Goal: Complete application form: Complete application form

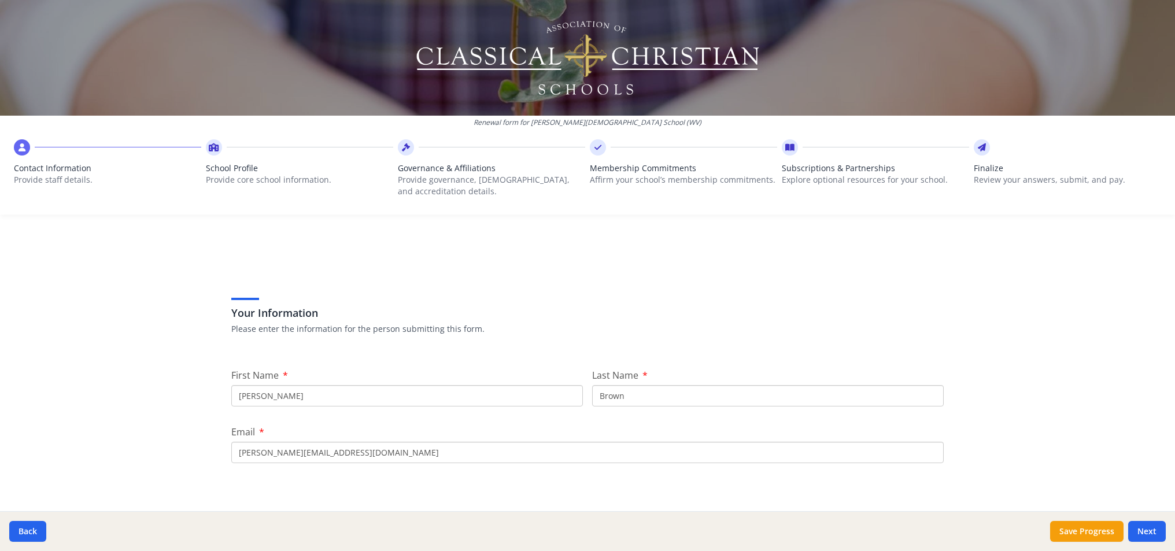
scroll to position [54, 0]
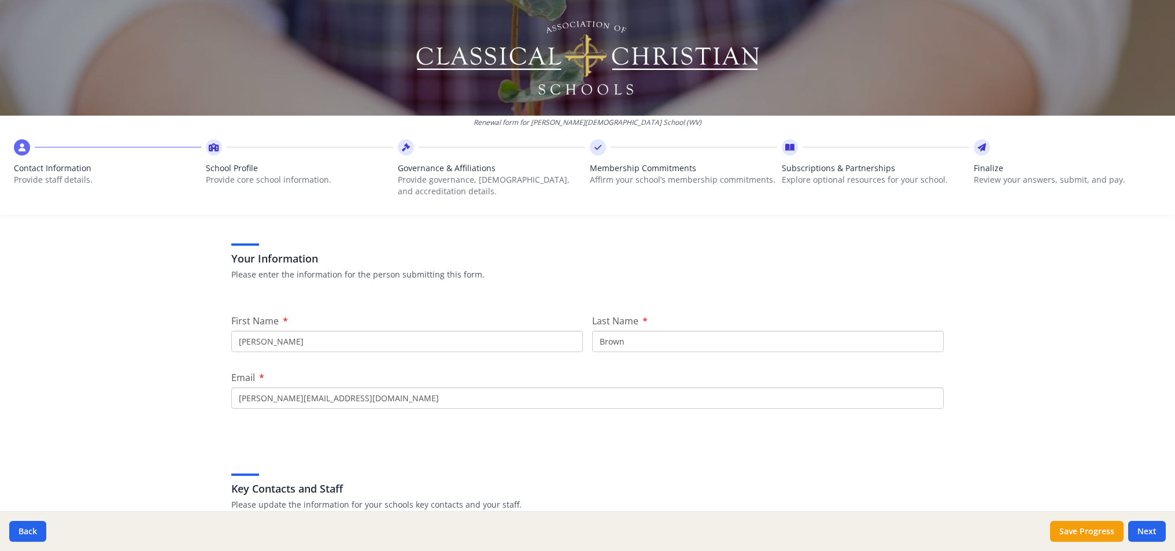
drag, startPoint x: 318, startPoint y: 345, endPoint x: 164, endPoint y: 345, distance: 154.4
click at [164, 345] on div "Renewal form for [PERSON_NAME][DEMOGRAPHIC_DATA] School (WV) Contact Informatio…" at bounding box center [587, 275] width 1175 height 551
type input "[PERSON_NAME]"
type input "[EMAIL_ADDRESS][DOMAIN_NAME]"
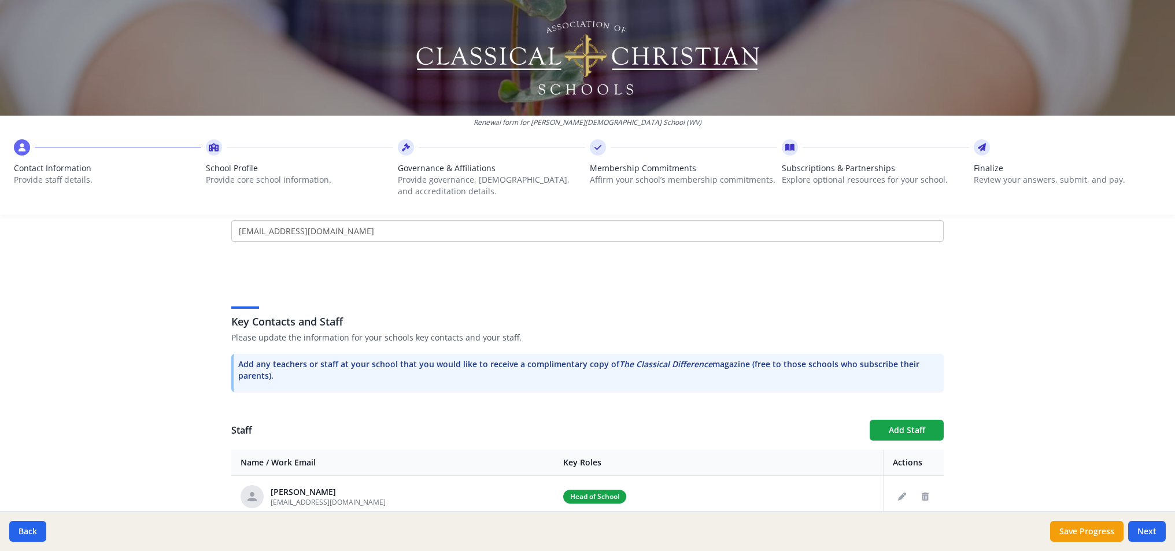
scroll to position [273, 0]
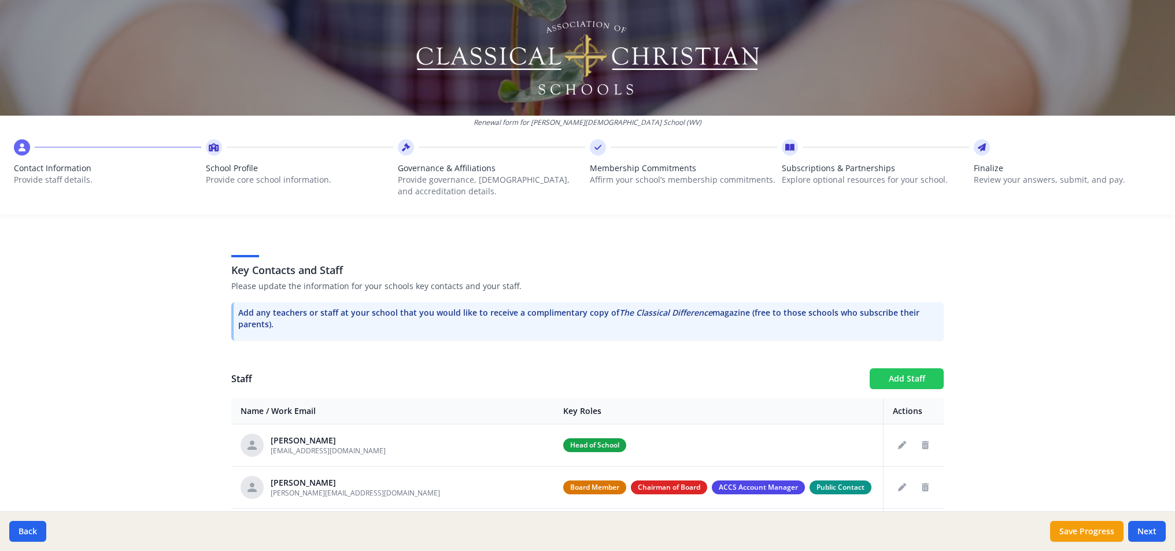
click at [909, 387] on button "Add Staff" at bounding box center [907, 378] width 74 height 21
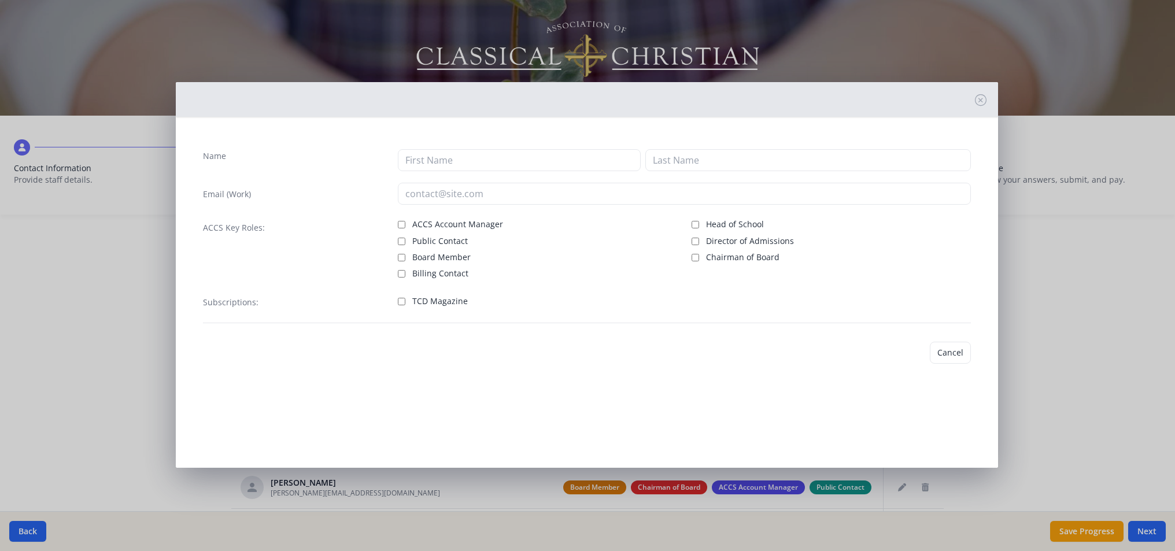
checkbox input "false"
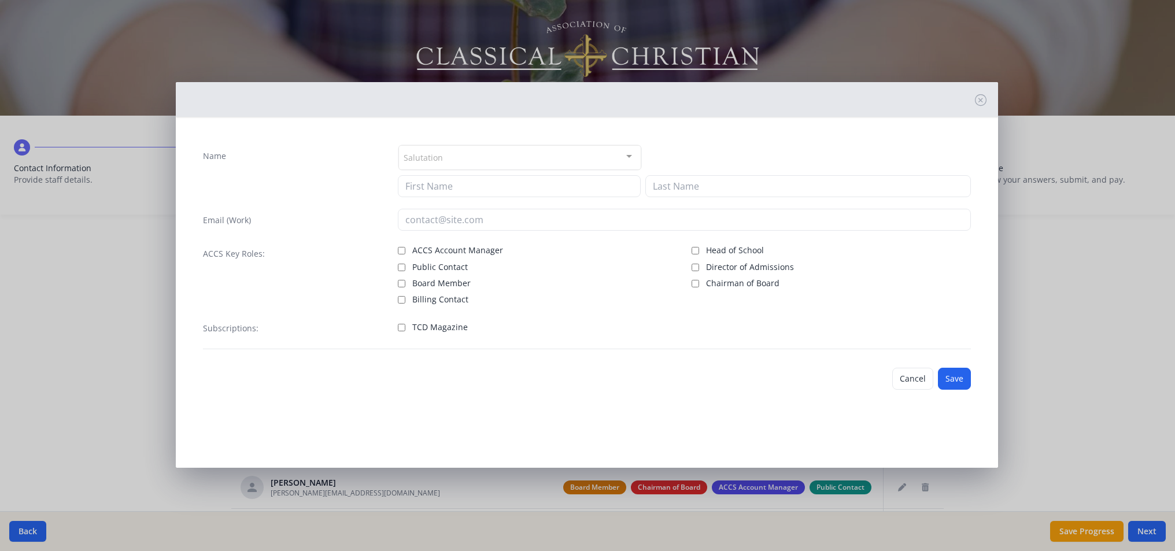
click at [444, 154] on div "Salutation" at bounding box center [520, 157] width 243 height 25
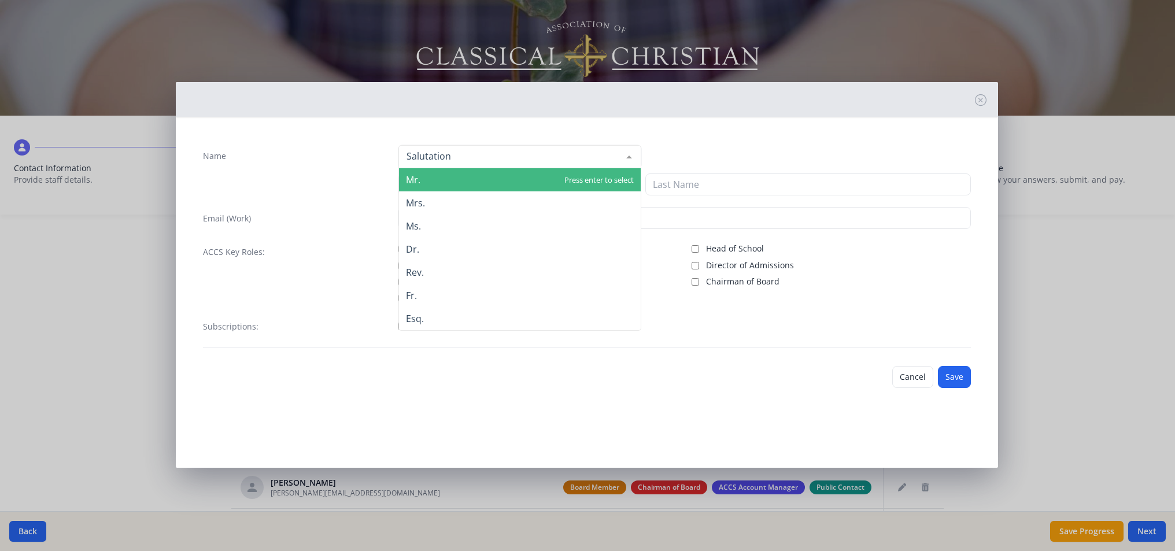
click at [439, 181] on span "Mr." at bounding box center [520, 179] width 242 height 23
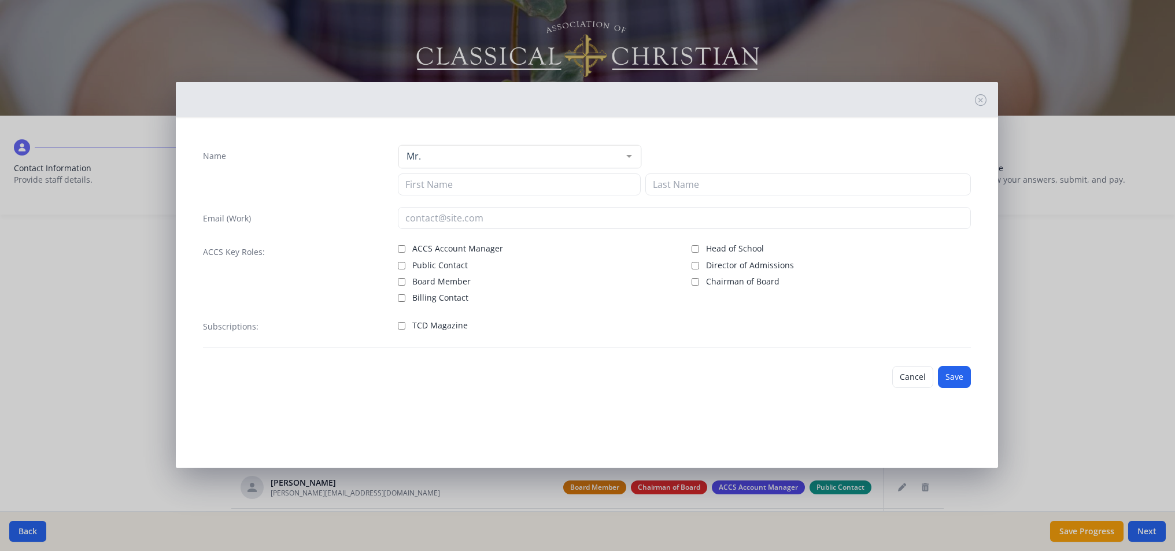
click at [694, 248] on input "Head of School" at bounding box center [696, 249] width 8 height 8
checkbox input "true"
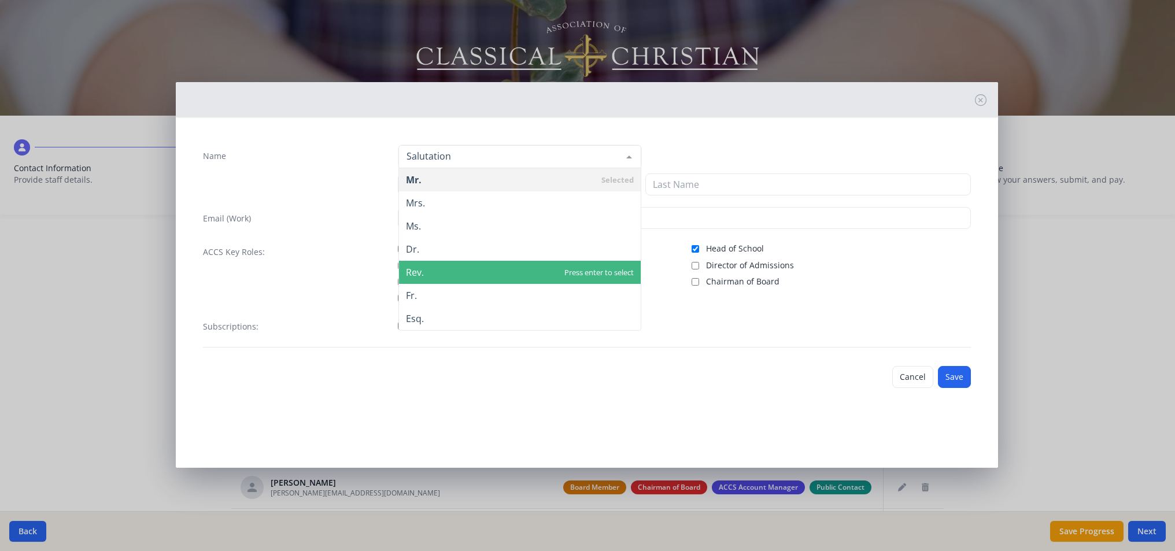
click at [464, 274] on span "Rev." at bounding box center [520, 272] width 242 height 23
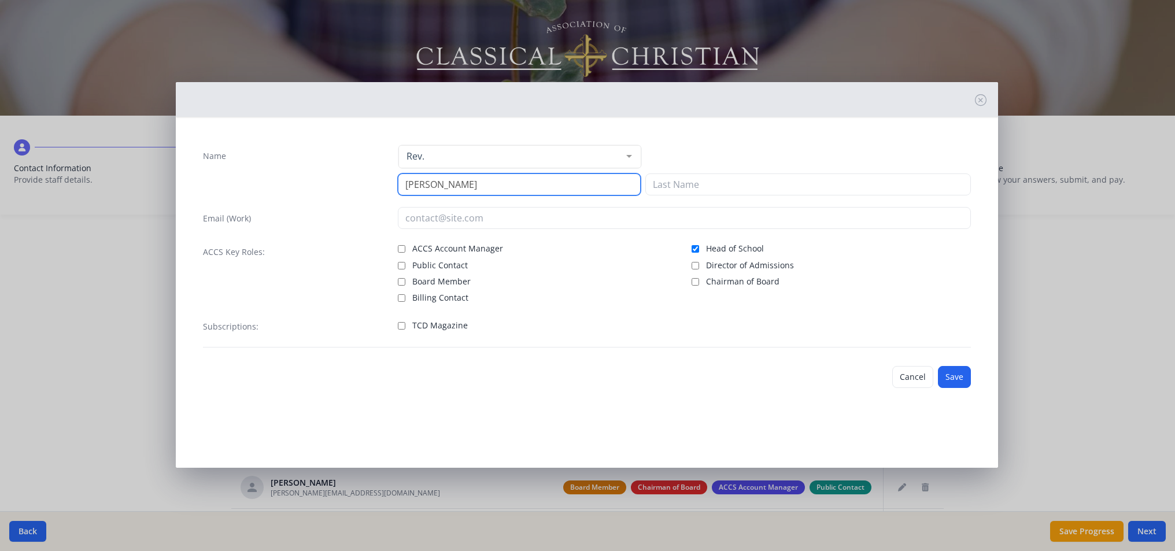
type input "[PERSON_NAME]"
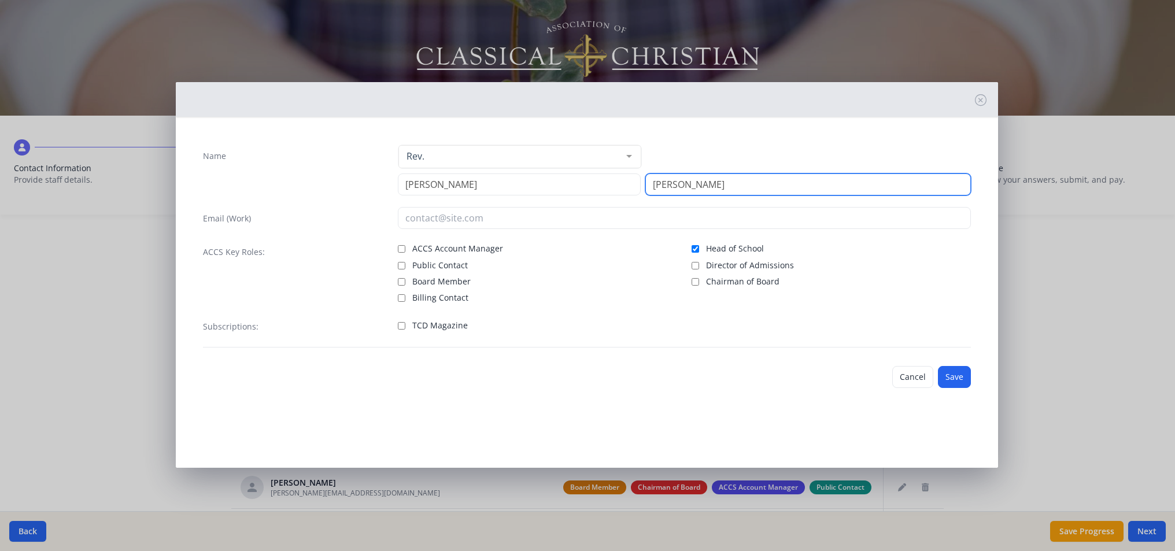
type input "[PERSON_NAME]"
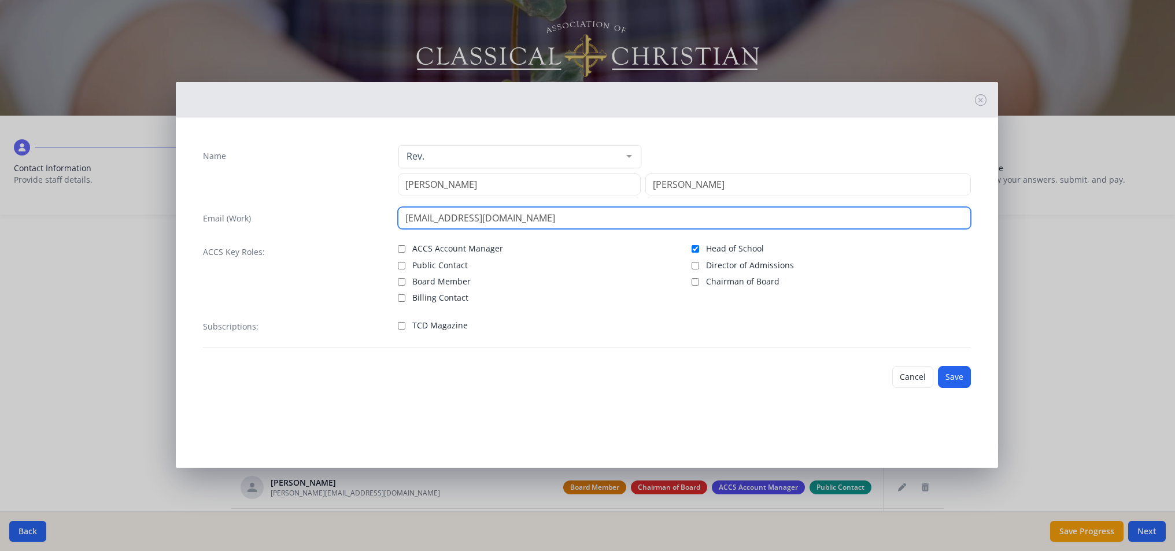
type input "[EMAIL_ADDRESS][DOMAIN_NAME]"
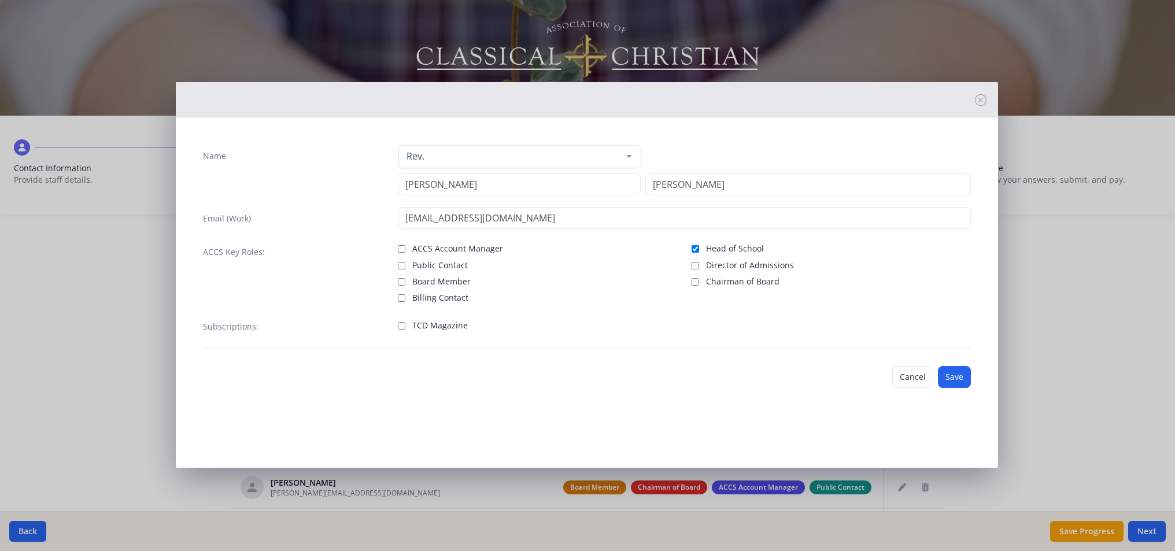
click at [781, 405] on div "Name Rev. Mr. Mrs. Ms. Dr. Rev. Fr. Esq. No elements found. Consider changing t…" at bounding box center [587, 271] width 823 height 290
click at [960, 384] on button "Save" at bounding box center [954, 377] width 33 height 22
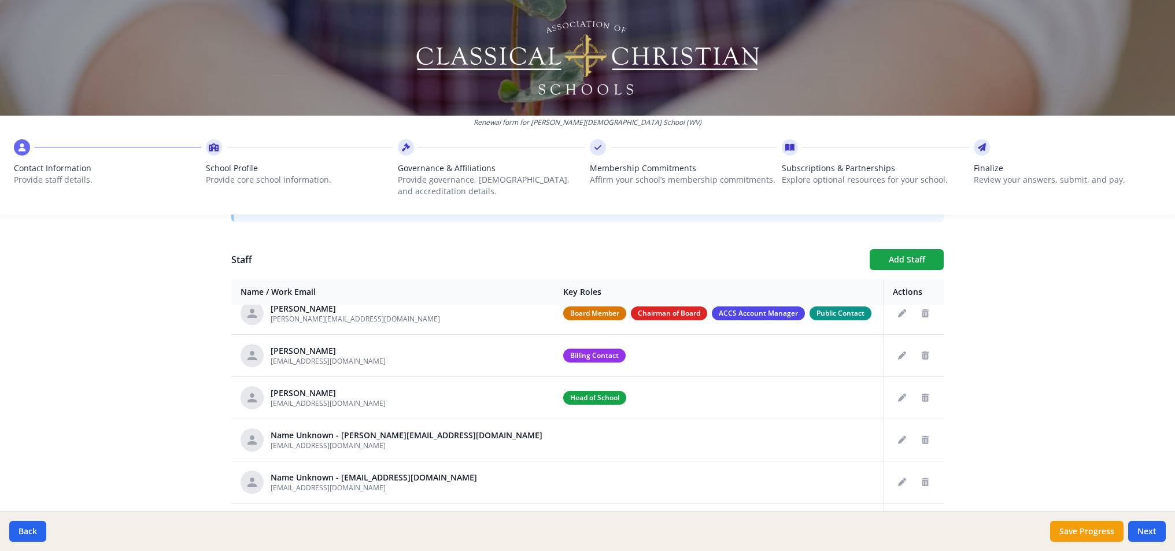
scroll to position [407, 0]
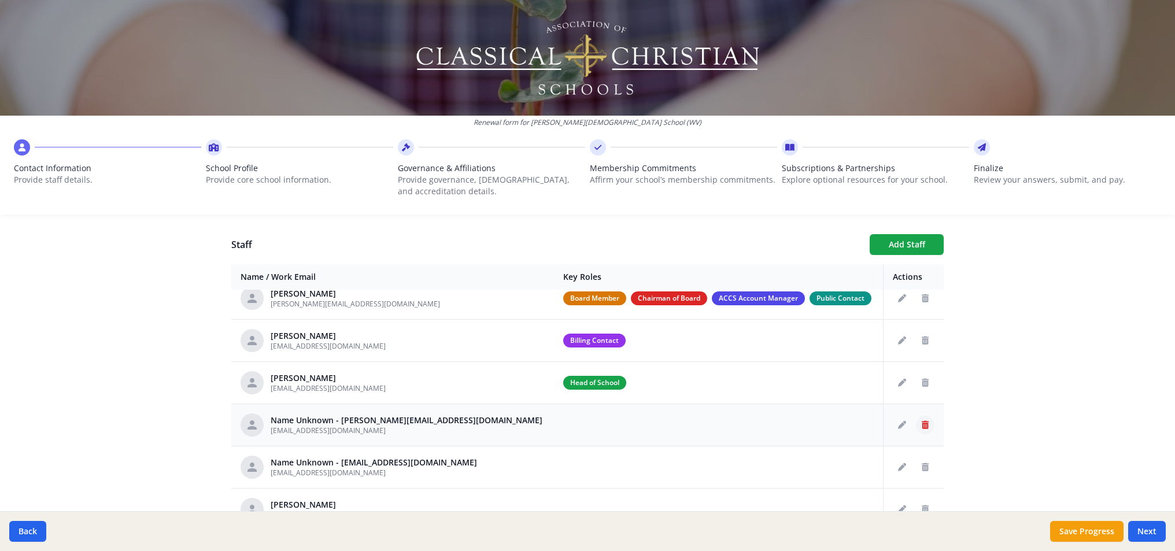
click at [922, 426] on icon "Delete staff" at bounding box center [925, 425] width 7 height 8
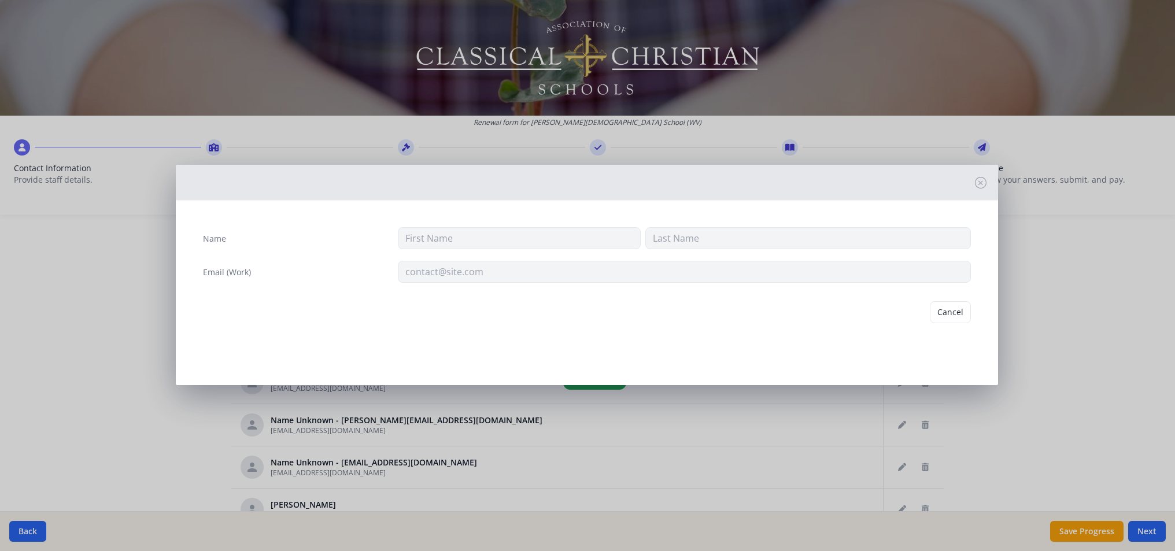
type input "[EMAIL_ADDRESS][DOMAIN_NAME]"
click at [941, 312] on button "Delete" at bounding box center [951, 312] width 40 height 22
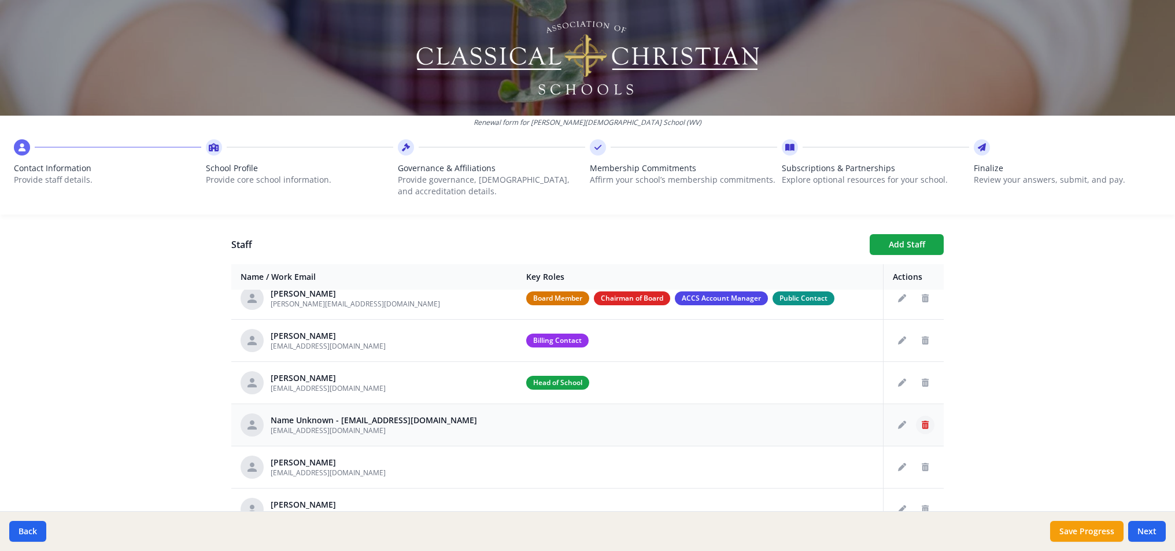
click at [922, 425] on icon "Delete staff" at bounding box center [925, 425] width 7 height 8
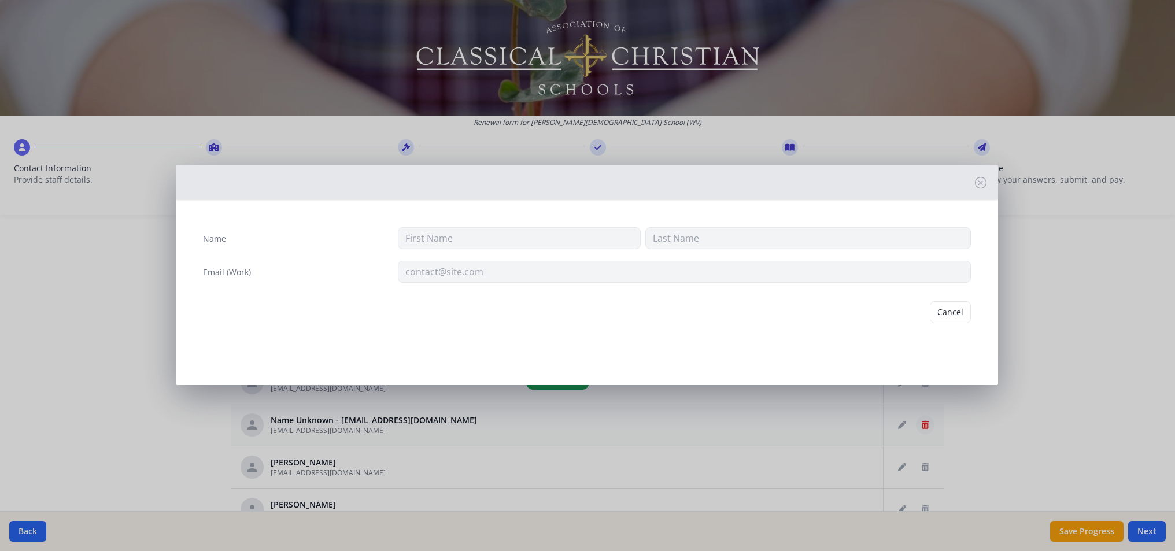
type input "[EMAIL_ADDRESS][DOMAIN_NAME]"
click at [957, 316] on button "Delete" at bounding box center [951, 312] width 40 height 22
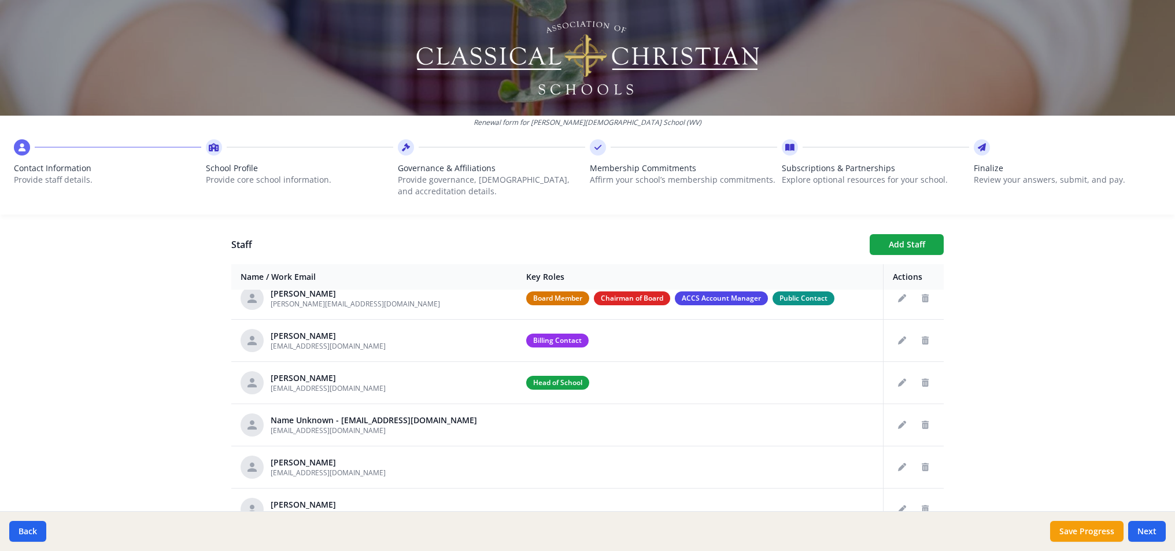
scroll to position [0, 0]
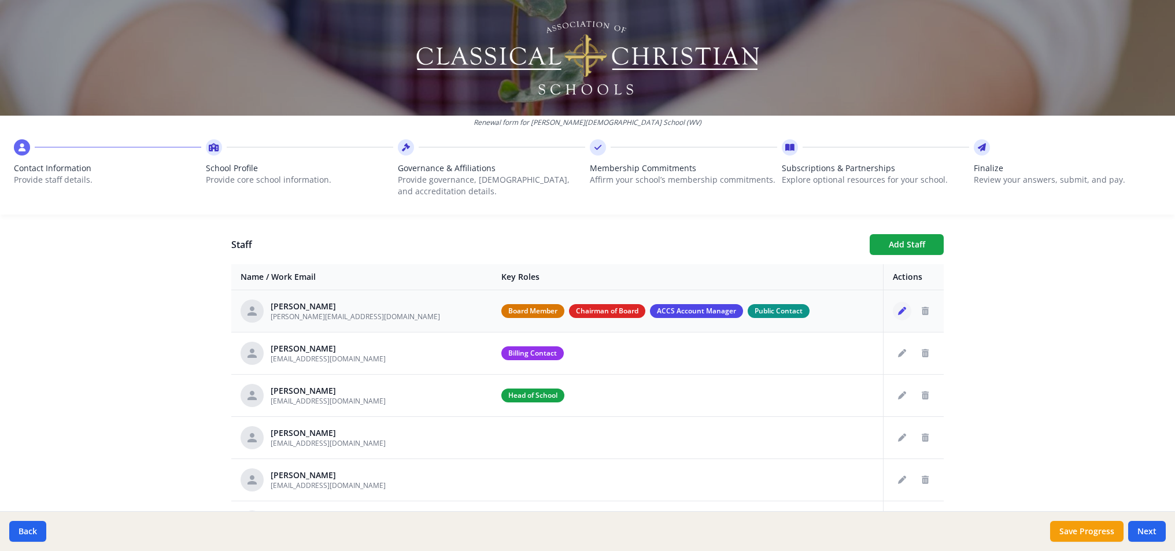
click at [898, 315] on icon "Edit staff" at bounding box center [902, 311] width 8 height 8
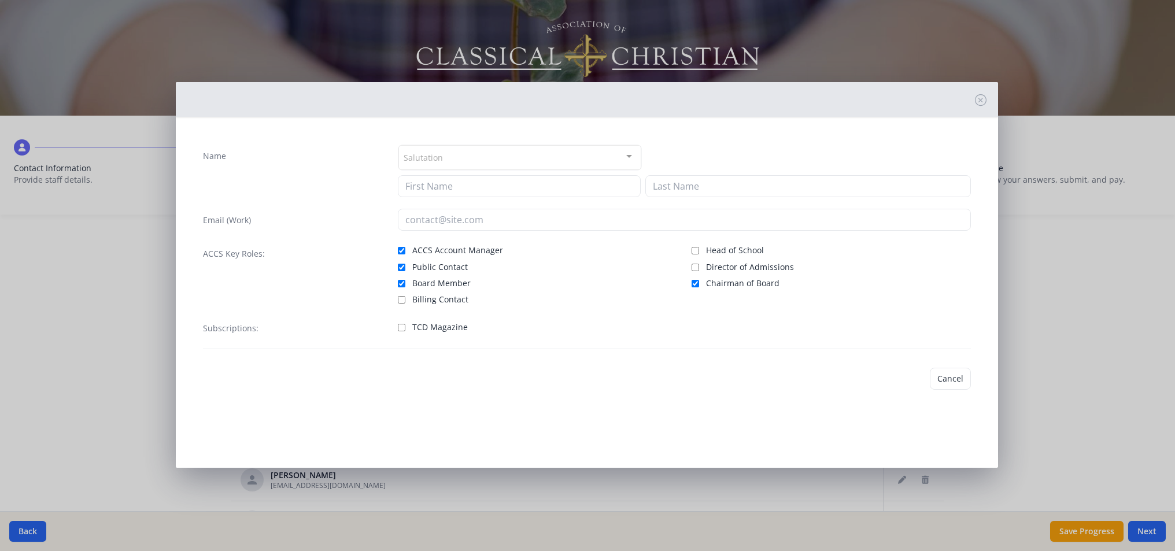
type input "[PERSON_NAME]"
type input "Brown"
type input "[PERSON_NAME][EMAIL_ADDRESS][DOMAIN_NAME]"
checkbox input "true"
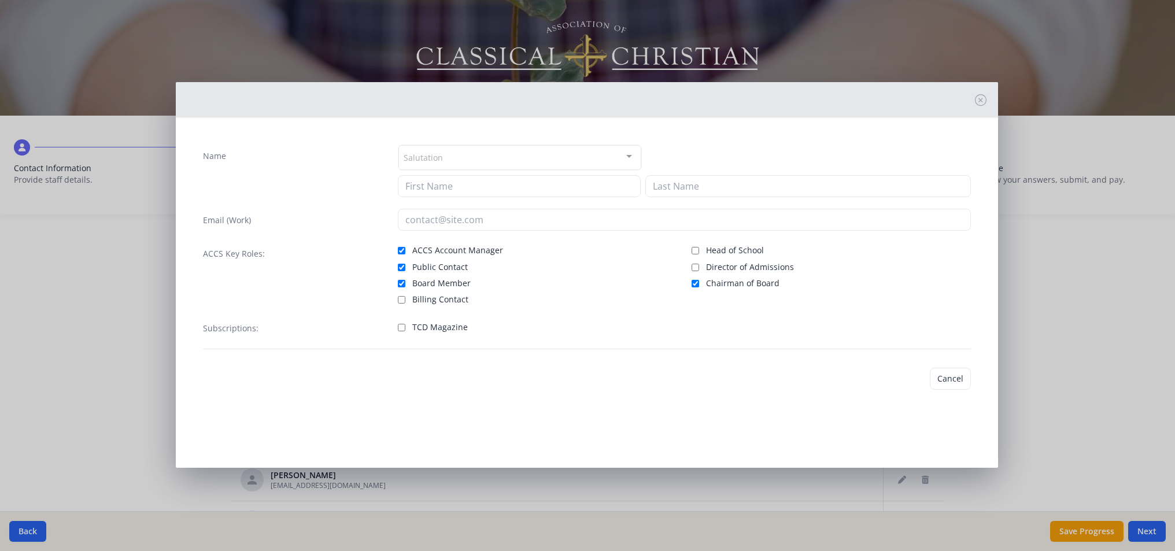
checkbox input "true"
click at [402, 250] on input "ACCS Account Manager" at bounding box center [402, 251] width 8 height 8
checkbox input "false"
click at [956, 380] on button "Save" at bounding box center [954, 379] width 33 height 22
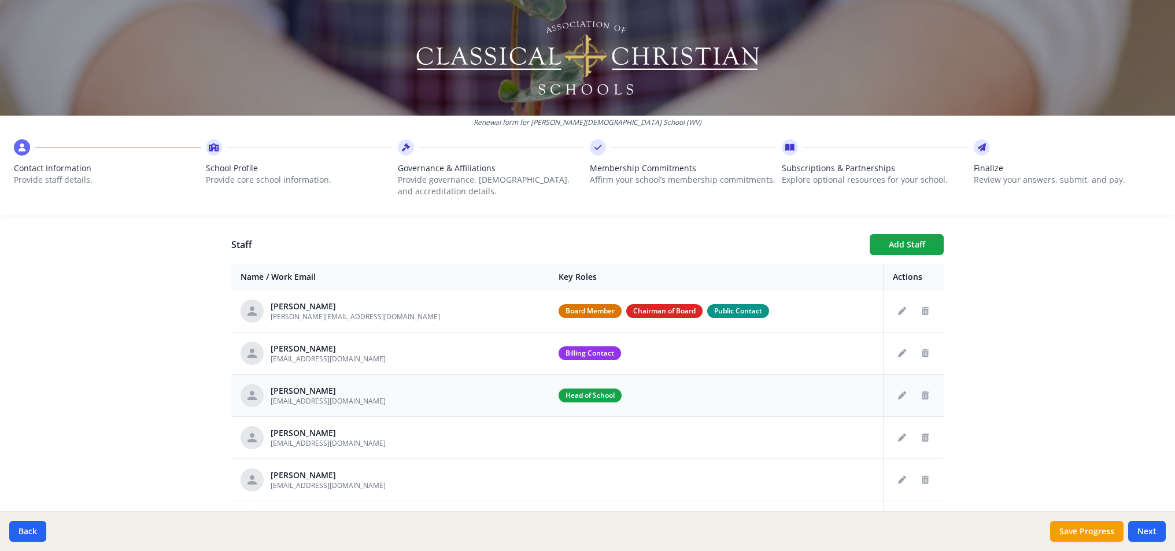
scroll to position [486, 0]
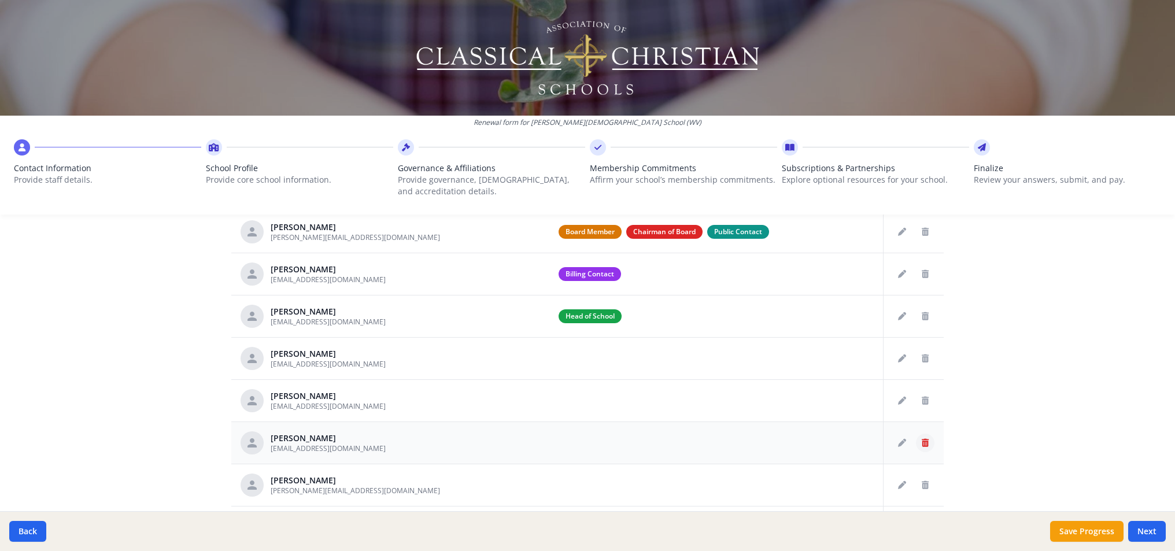
click at [922, 445] on icon "Delete staff" at bounding box center [925, 443] width 7 height 8
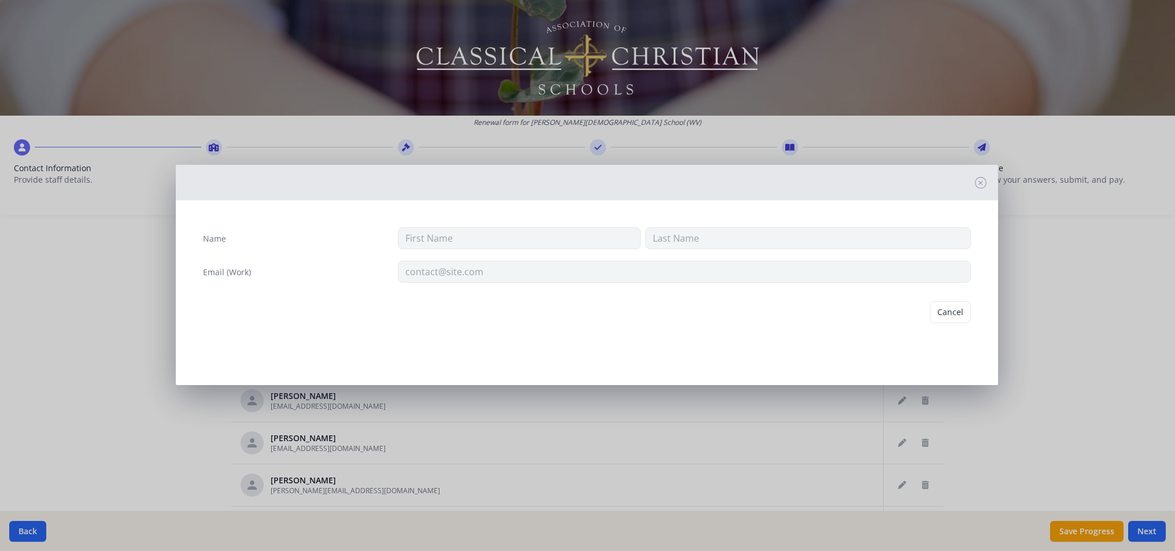
type input "[PERSON_NAME]"
type input "[EMAIL_ADDRESS][DOMAIN_NAME]"
click at [954, 321] on button "Delete" at bounding box center [951, 312] width 40 height 22
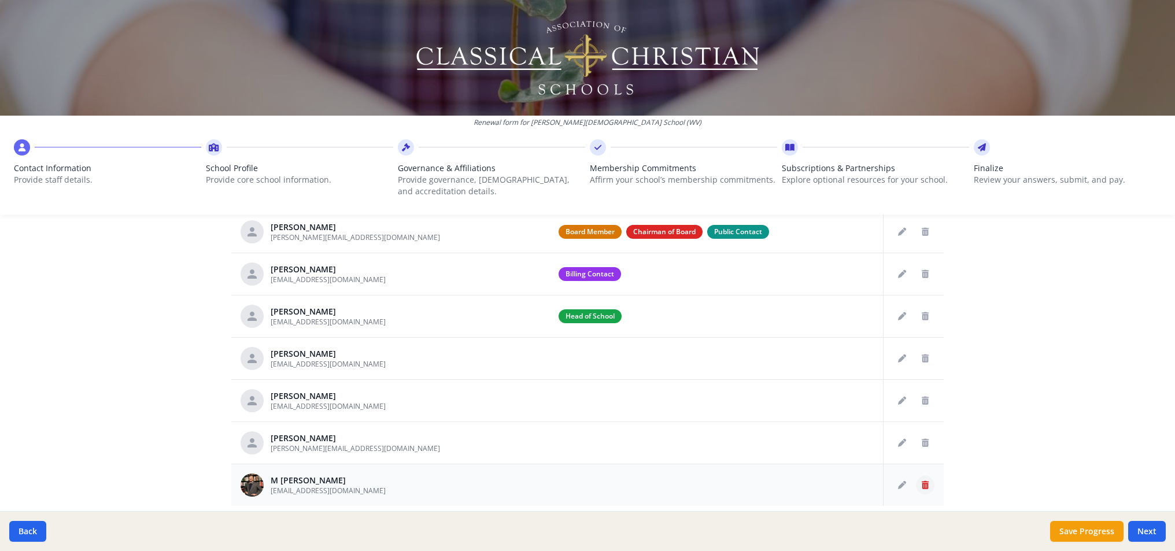
click at [922, 484] on icon "Delete staff" at bounding box center [925, 485] width 7 height 8
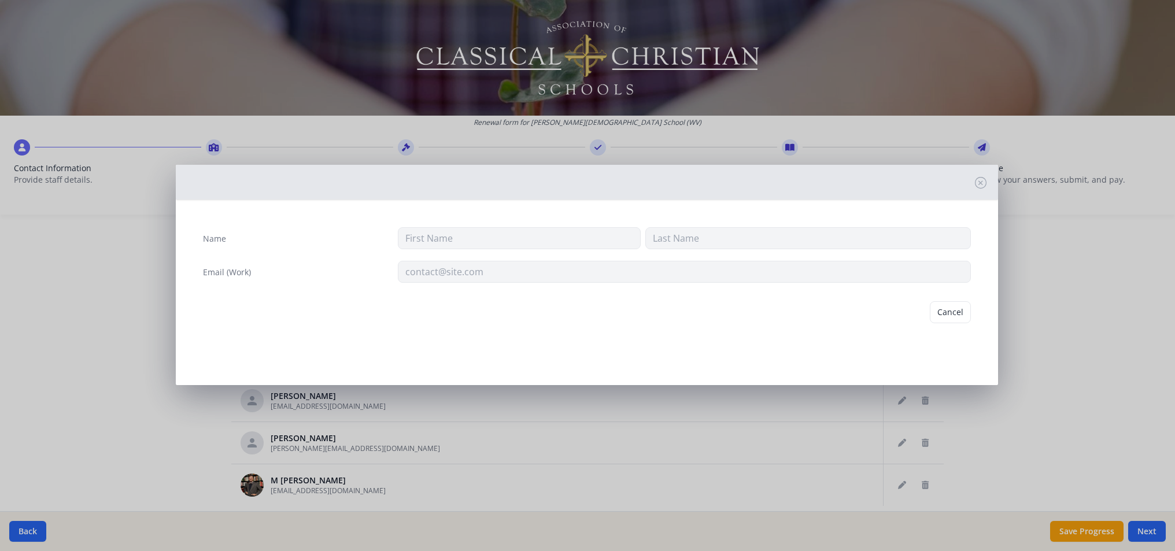
type input "M"
type input "[PERSON_NAME]"
type input "[EMAIL_ADDRESS][DOMAIN_NAME]"
click at [953, 306] on button "Delete" at bounding box center [951, 312] width 40 height 22
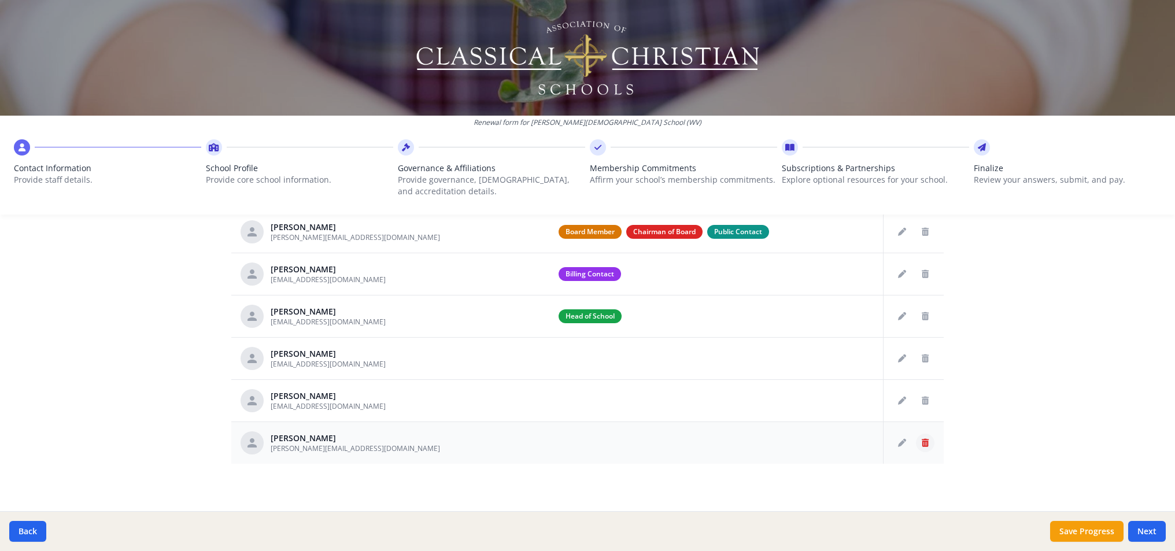
click at [923, 445] on icon "Delete staff" at bounding box center [925, 443] width 7 height 8
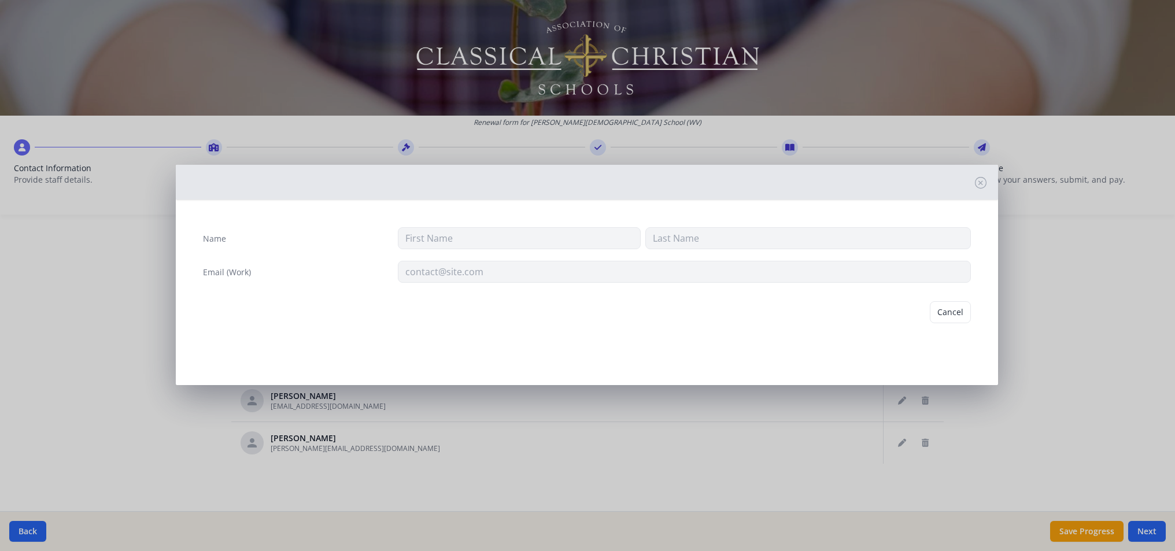
type input "[PERSON_NAME]"
type input "[PERSON_NAME][EMAIL_ADDRESS][DOMAIN_NAME]"
click at [946, 304] on button "Delete" at bounding box center [951, 312] width 40 height 22
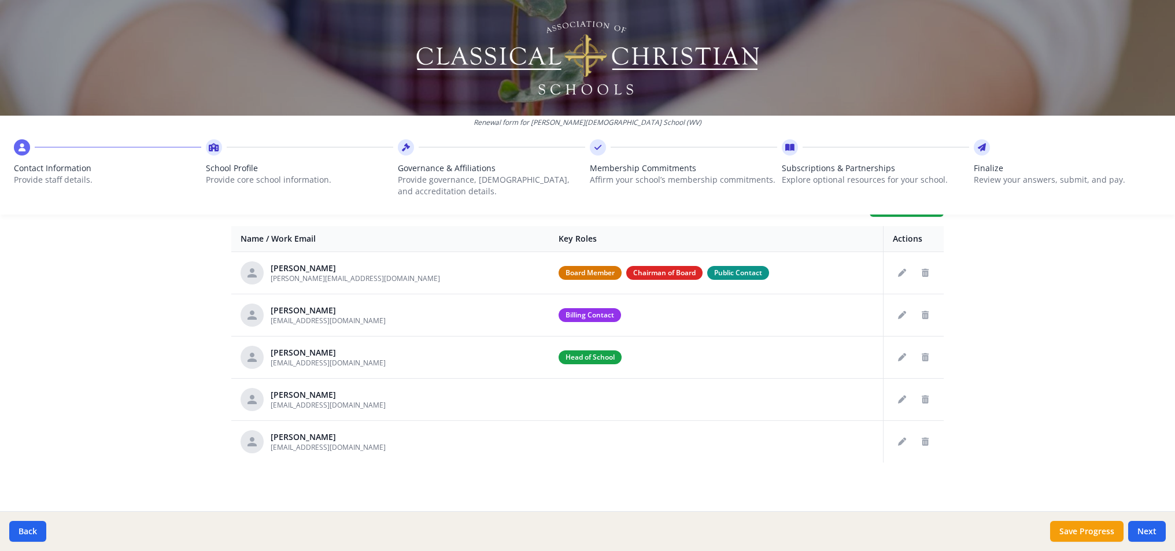
scroll to position [445, 0]
click at [923, 444] on icon "Delete staff" at bounding box center [925, 442] width 7 height 8
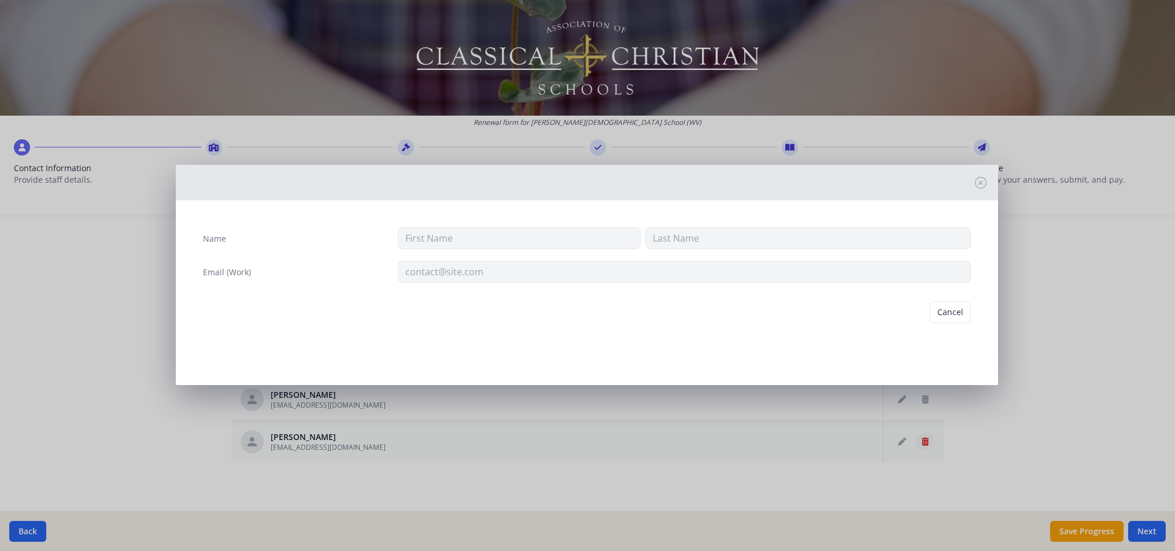
type input "Jordan"
type input "[PERSON_NAME]"
type input "[EMAIL_ADDRESS][DOMAIN_NAME]"
click at [956, 308] on button "Delete" at bounding box center [951, 312] width 40 height 22
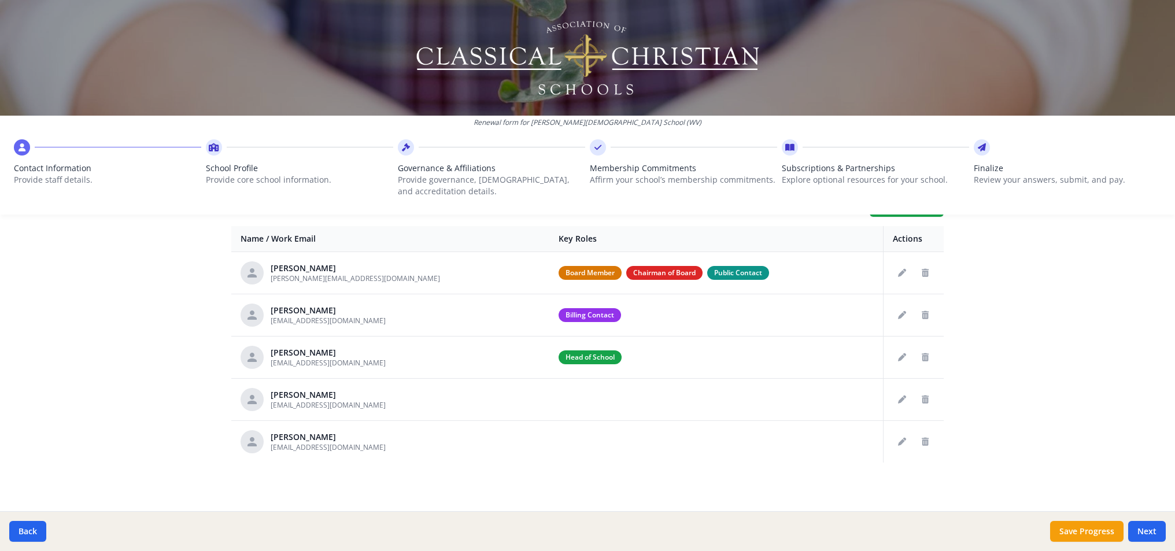
scroll to position [403, 0]
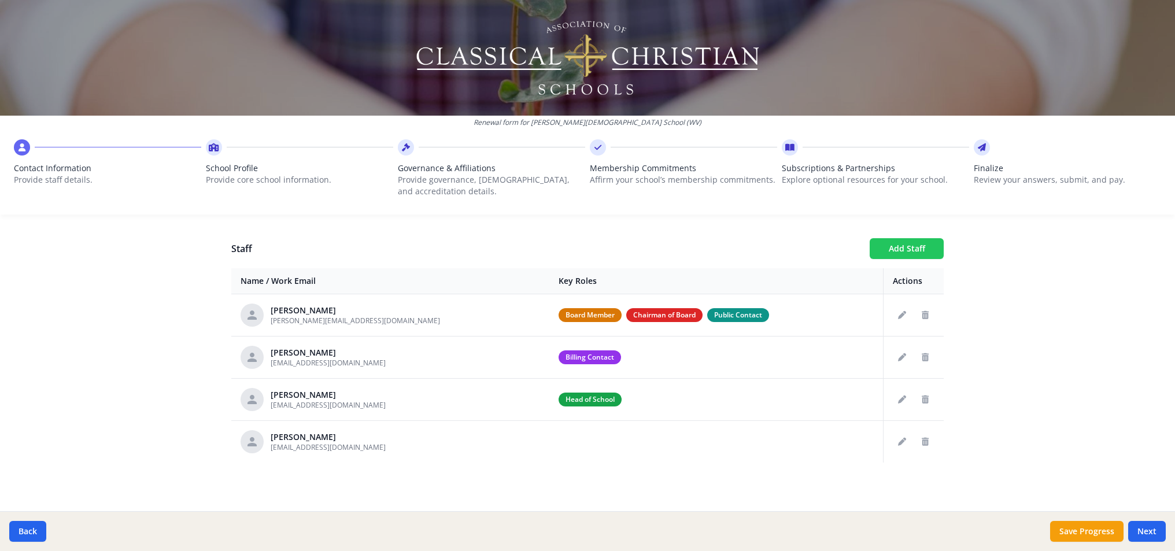
click at [904, 255] on button "Add Staff" at bounding box center [907, 248] width 74 height 21
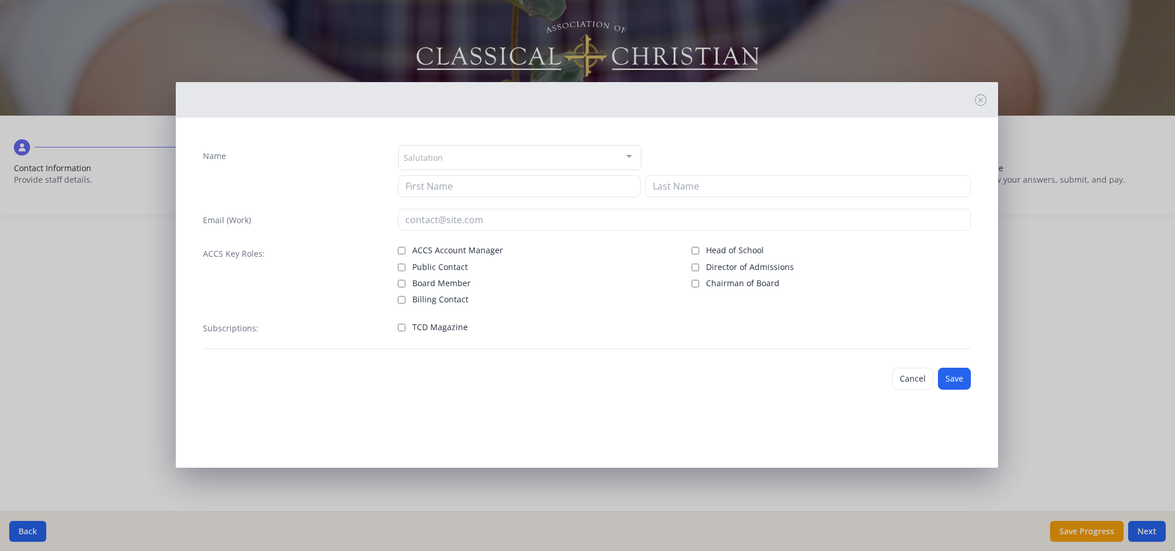
click at [503, 158] on div "Salutation" at bounding box center [520, 157] width 243 height 25
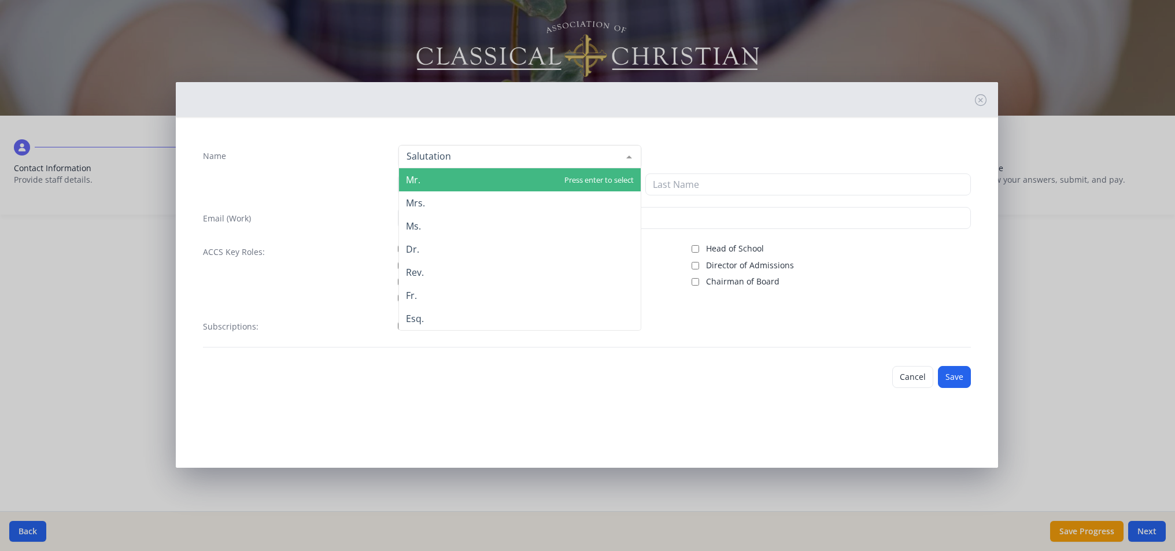
click at [468, 174] on span "Mr." at bounding box center [520, 179] width 242 height 23
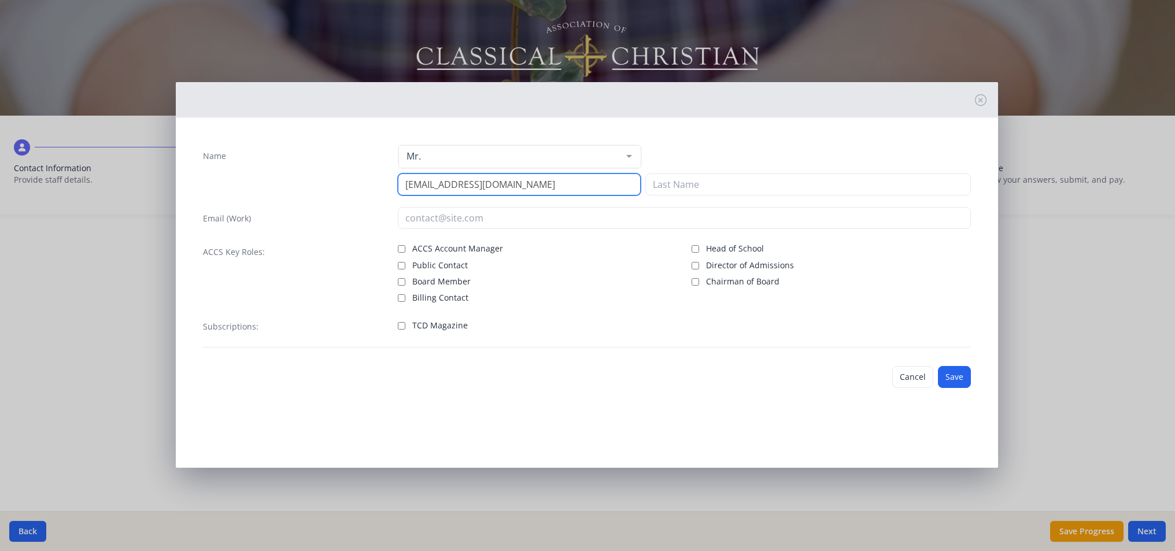
type input "[EMAIL_ADDRESS][DOMAIN_NAME]"
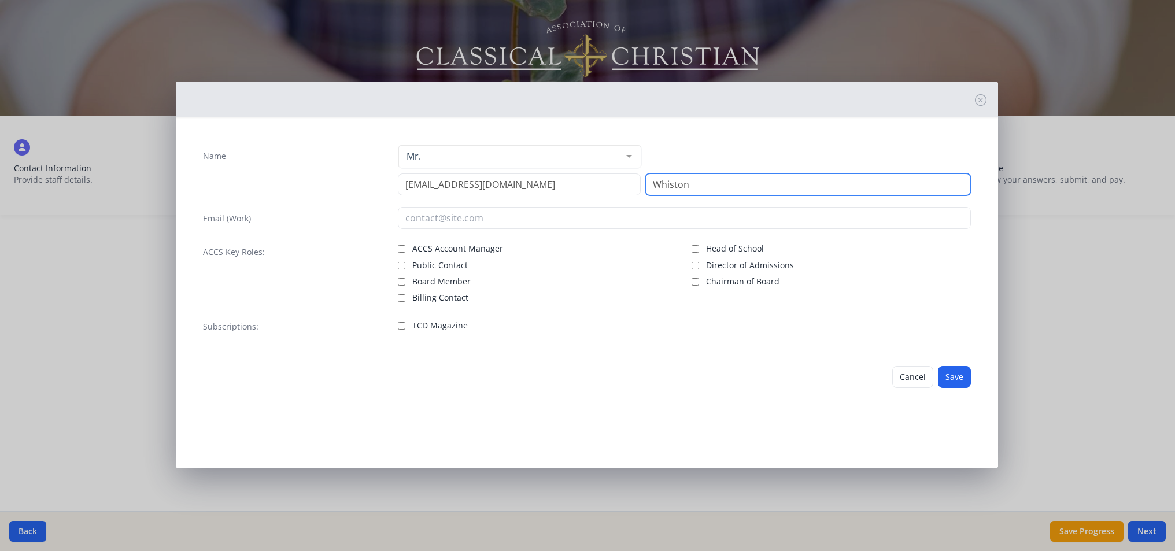
type input "Whiston"
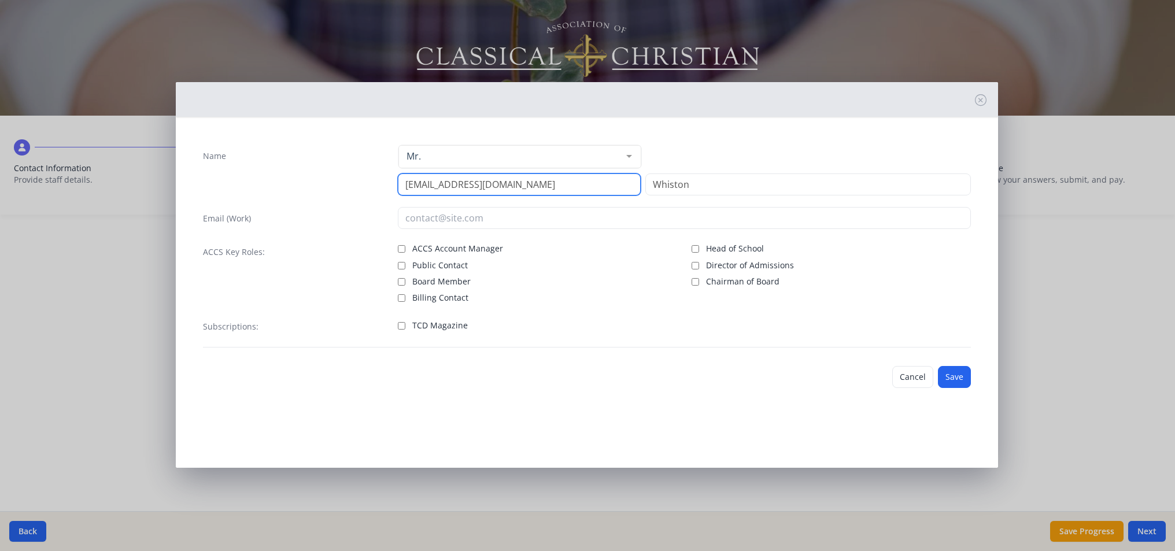
click at [547, 187] on input "[EMAIL_ADDRESS][DOMAIN_NAME]" at bounding box center [519, 185] width 243 height 22
click at [561, 182] on input "[EMAIL_ADDRESS][DOMAIN_NAME]" at bounding box center [519, 185] width 243 height 22
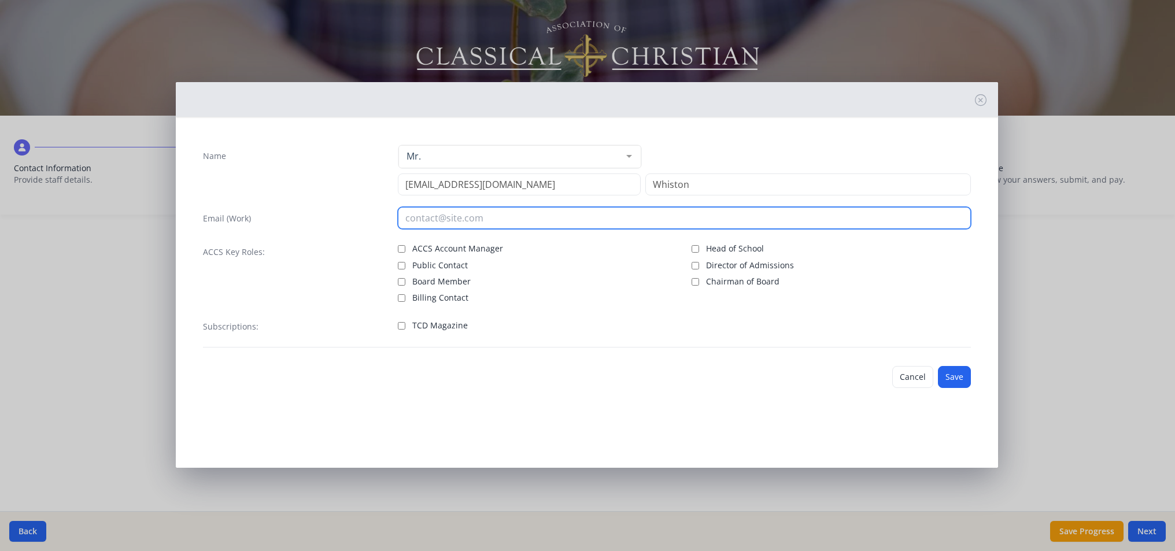
click at [579, 224] on input "email" at bounding box center [684, 218] width 573 height 22
paste input "[EMAIL_ADDRESS][DOMAIN_NAME]"
type input "[EMAIL_ADDRESS][DOMAIN_NAME]"
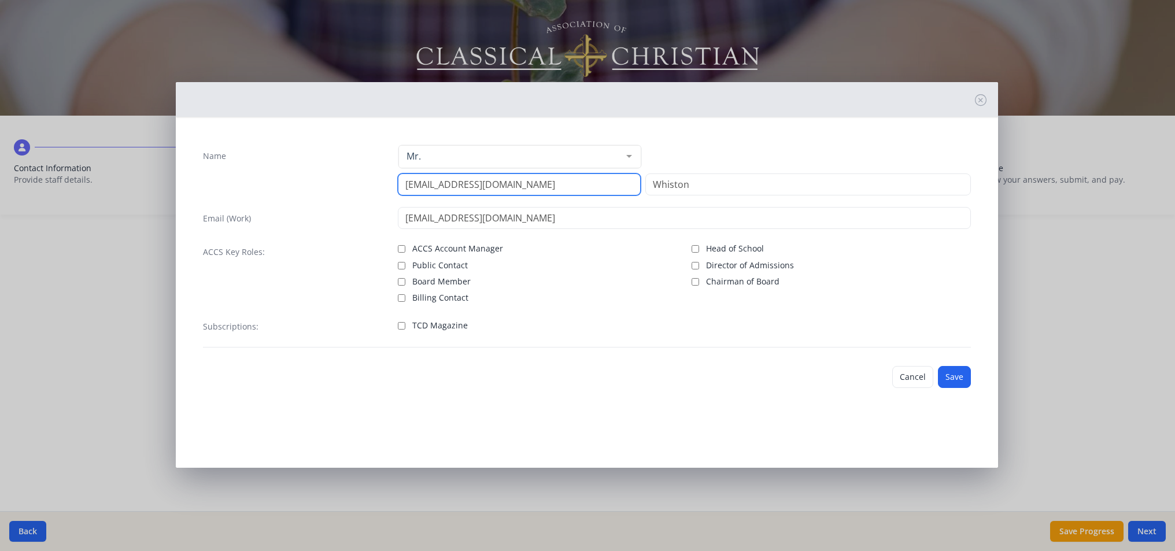
click at [567, 191] on input "[EMAIL_ADDRESS][DOMAIN_NAME]" at bounding box center [519, 185] width 243 height 22
type input "[GEOGRAPHIC_DATA]"
click at [661, 388] on div "Cancel Save" at bounding box center [587, 377] width 787 height 40
click at [687, 264] on div "ACCS Account Manager Public Contact Board Member Billing Contact Head of School…" at bounding box center [684, 272] width 573 height 63
click at [696, 266] on input "Director of Admissions" at bounding box center [696, 266] width 8 height 8
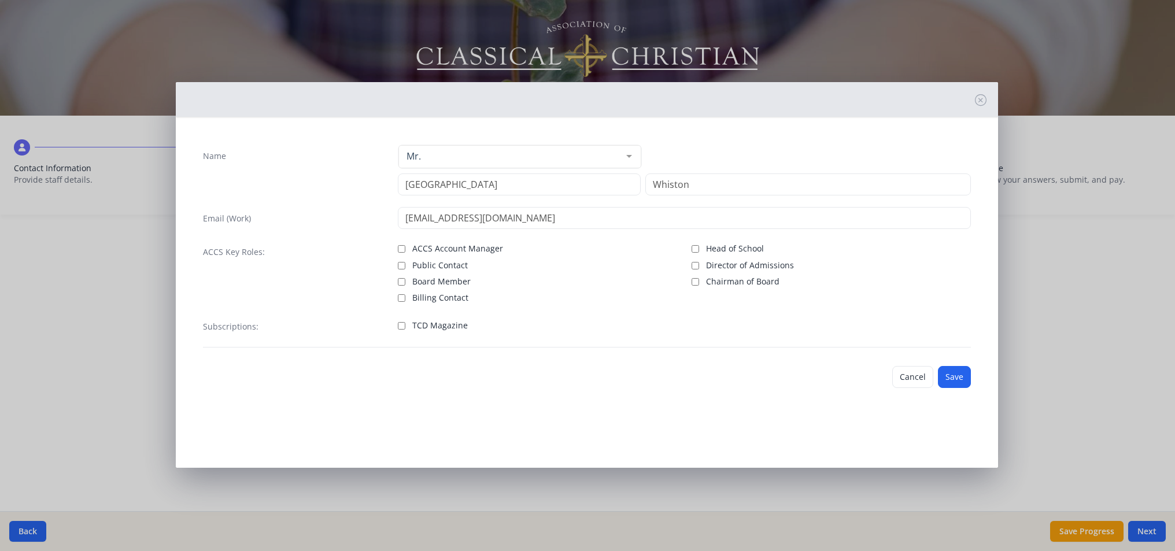
checkbox input "true"
click at [949, 375] on button "Save" at bounding box center [954, 377] width 33 height 22
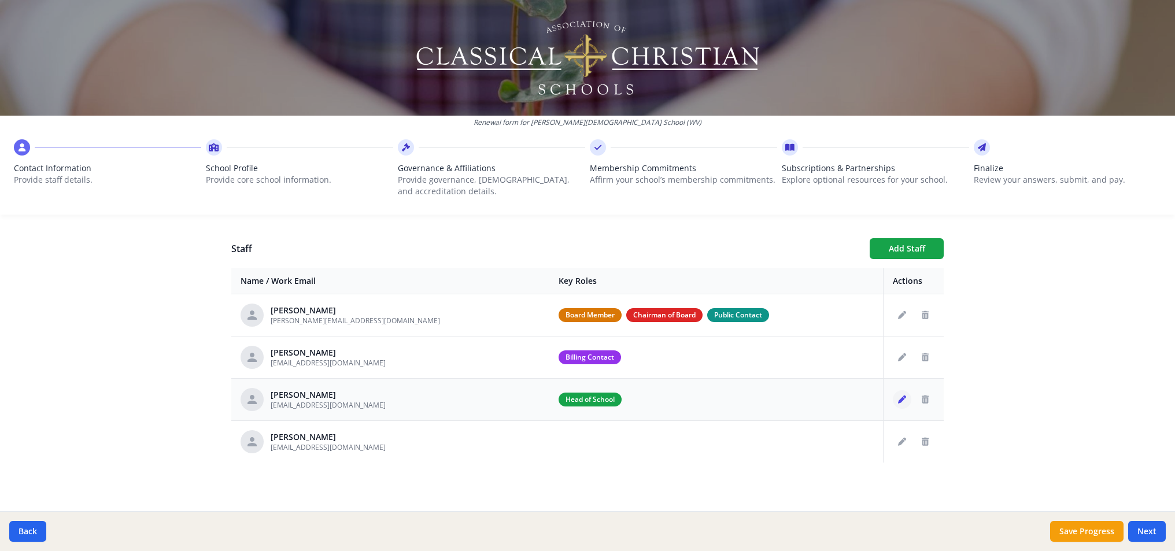
click at [898, 400] on icon "Edit staff" at bounding box center [902, 400] width 8 height 8
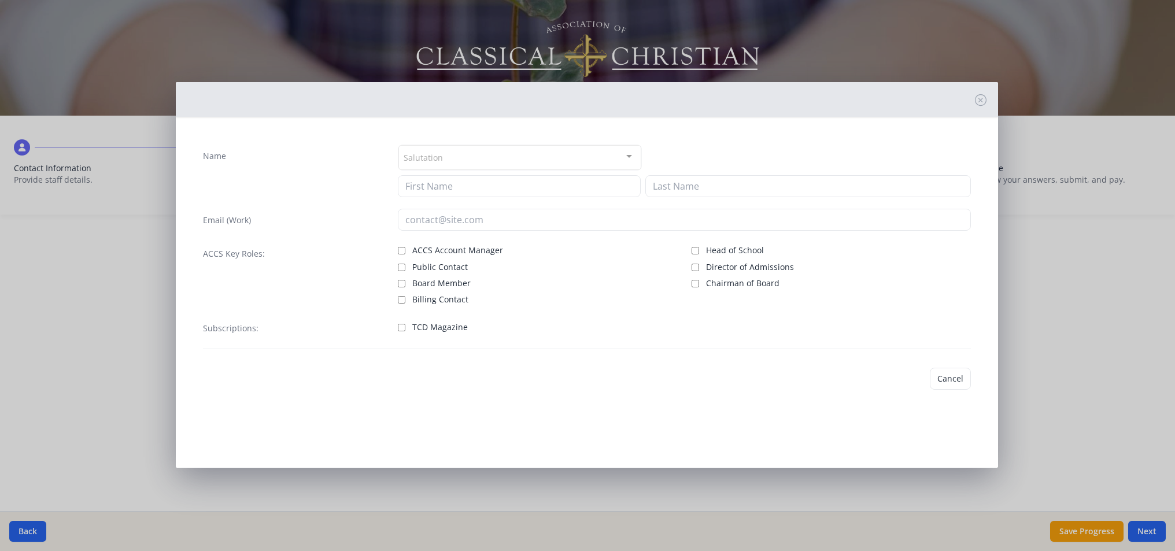
click at [402, 247] on input "ACCS Account Manager" at bounding box center [402, 251] width 8 height 8
checkbox input "true"
click at [966, 386] on button "Cancel" at bounding box center [950, 379] width 41 height 22
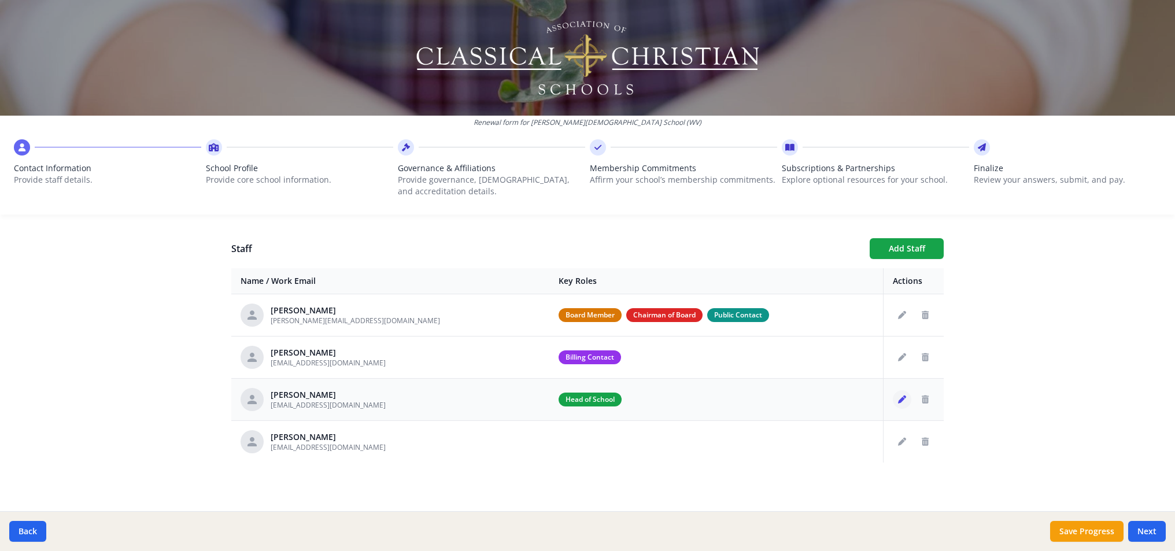
click at [900, 404] on button "Edit staff" at bounding box center [902, 399] width 19 height 19
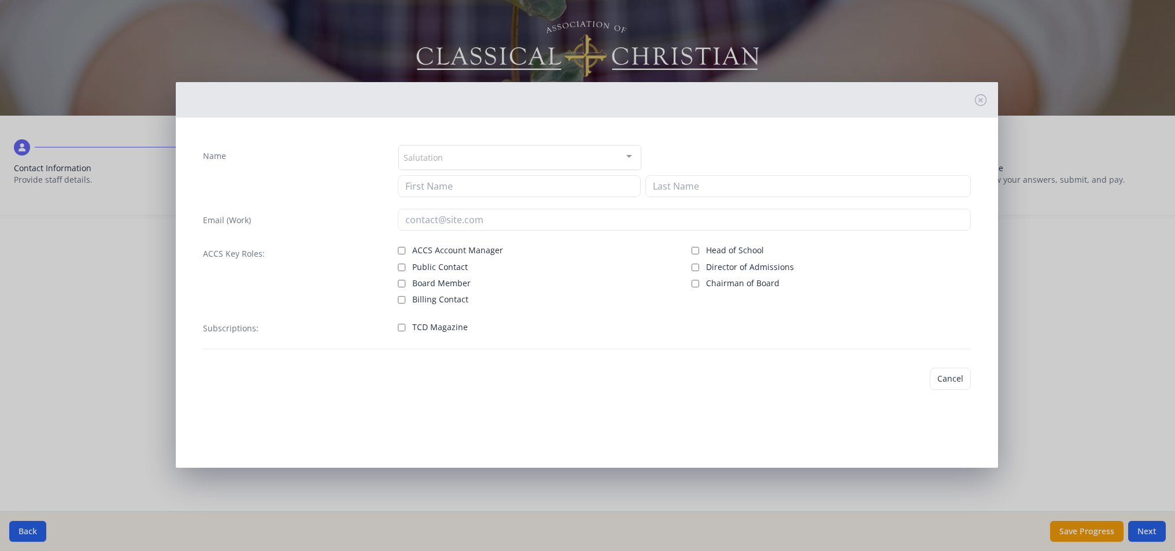
click at [400, 249] on input "ACCS Account Manager" at bounding box center [402, 251] width 8 height 8
checkbox input "true"
click at [937, 372] on button "Cancel" at bounding box center [950, 379] width 41 height 22
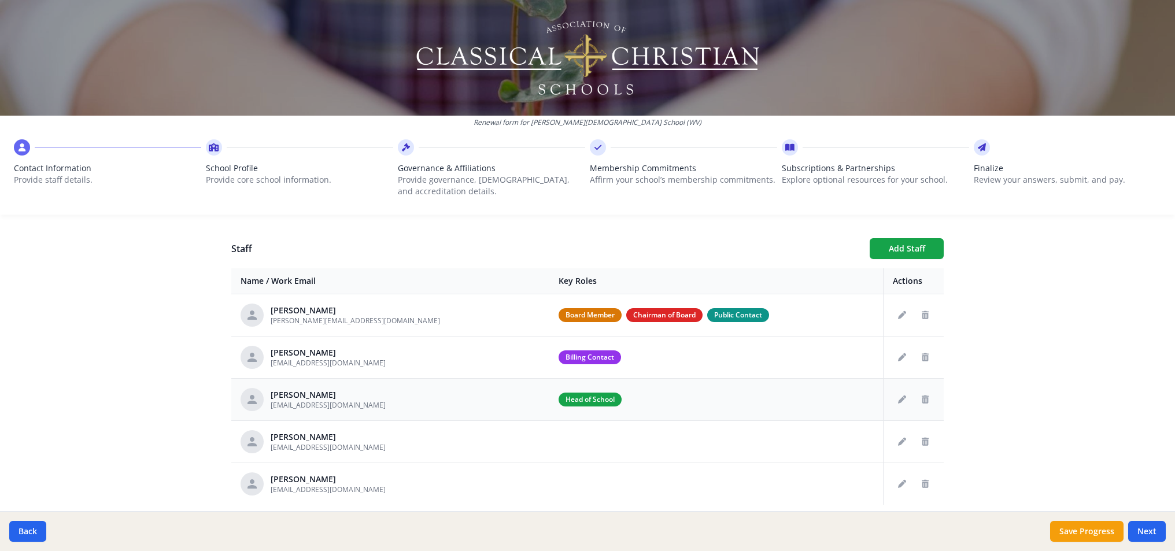
click at [303, 395] on div "[PERSON_NAME]" at bounding box center [328, 395] width 115 height 12
click at [348, 397] on div "[PERSON_NAME]" at bounding box center [328, 395] width 115 height 12
click at [350, 402] on span "[EMAIL_ADDRESS][DOMAIN_NAME]" at bounding box center [328, 405] width 115 height 10
click at [898, 401] on icon "Edit staff" at bounding box center [902, 400] width 8 height 8
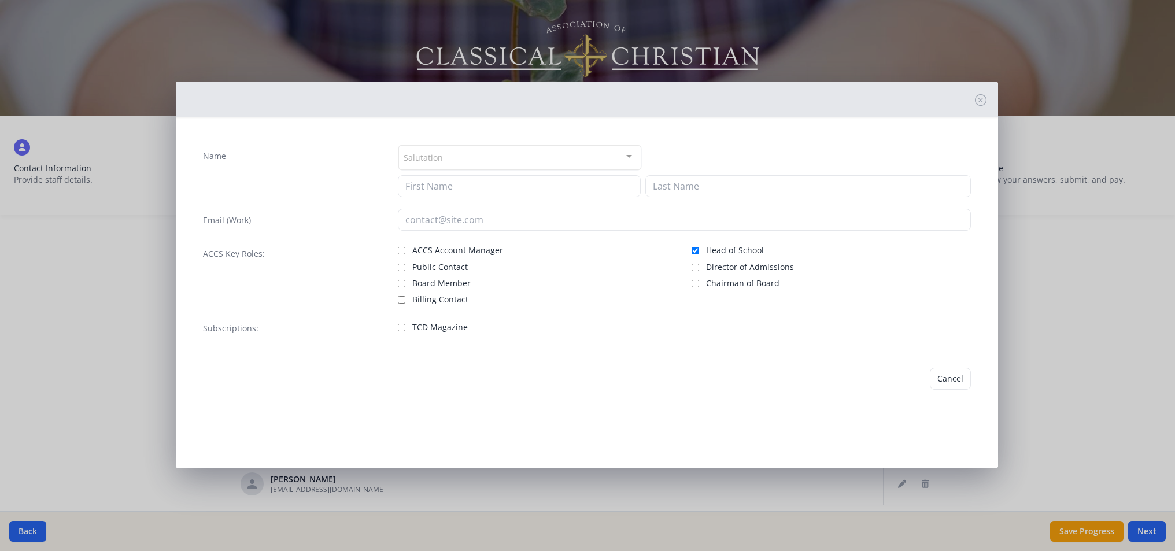
type input "[PERSON_NAME]"
type input "[EMAIL_ADDRESS][DOMAIN_NAME]"
checkbox input "true"
click at [400, 248] on input "ACCS Account Manager" at bounding box center [402, 249] width 8 height 8
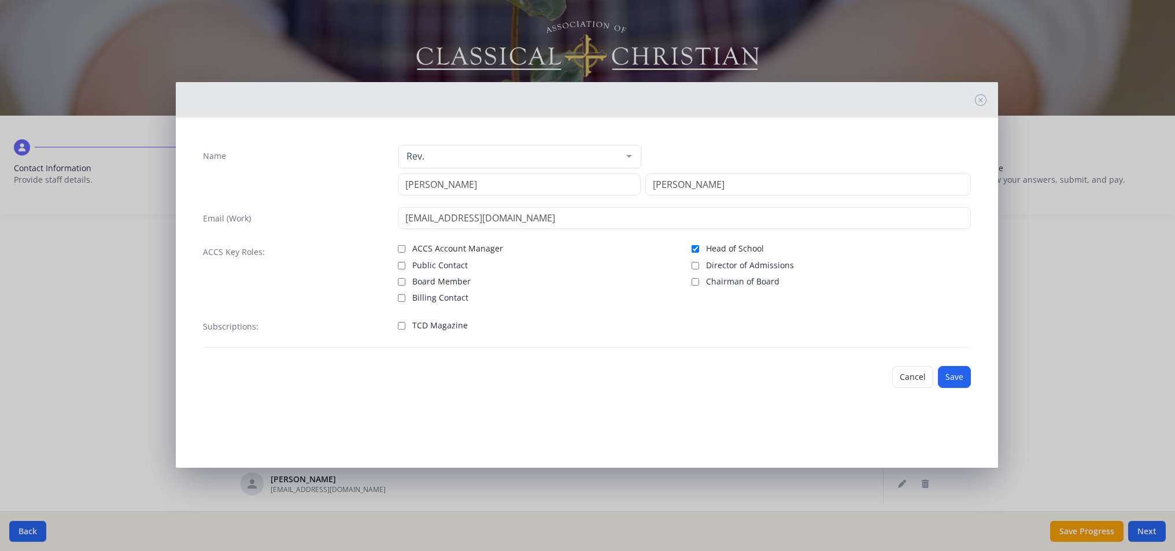
checkbox input "true"
click at [400, 265] on input "Public Contact" at bounding box center [402, 266] width 8 height 8
checkbox input "true"
click at [400, 300] on input "Billing Contact" at bounding box center [402, 298] width 8 height 8
checkbox input "true"
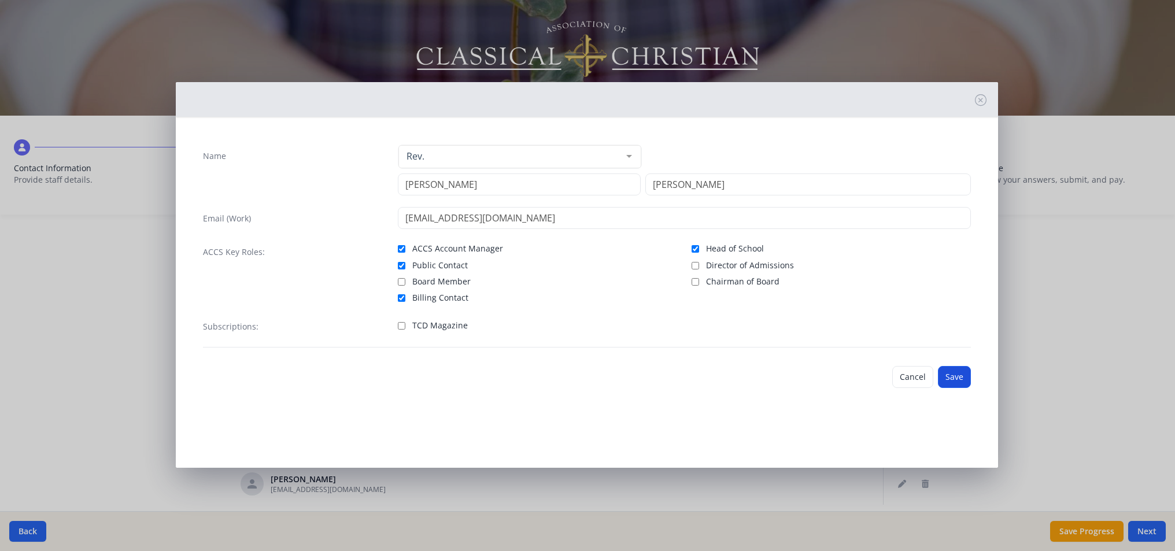
click at [960, 380] on button "Save" at bounding box center [954, 377] width 33 height 22
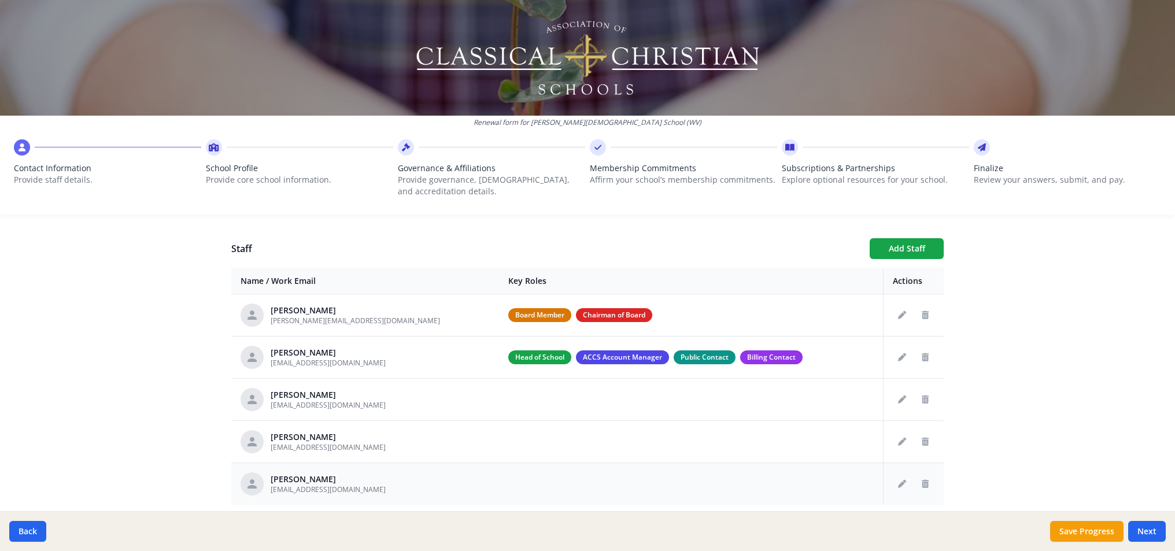
drag, startPoint x: 921, startPoint y: 477, endPoint x: 530, endPoint y: 503, distance: 391.9
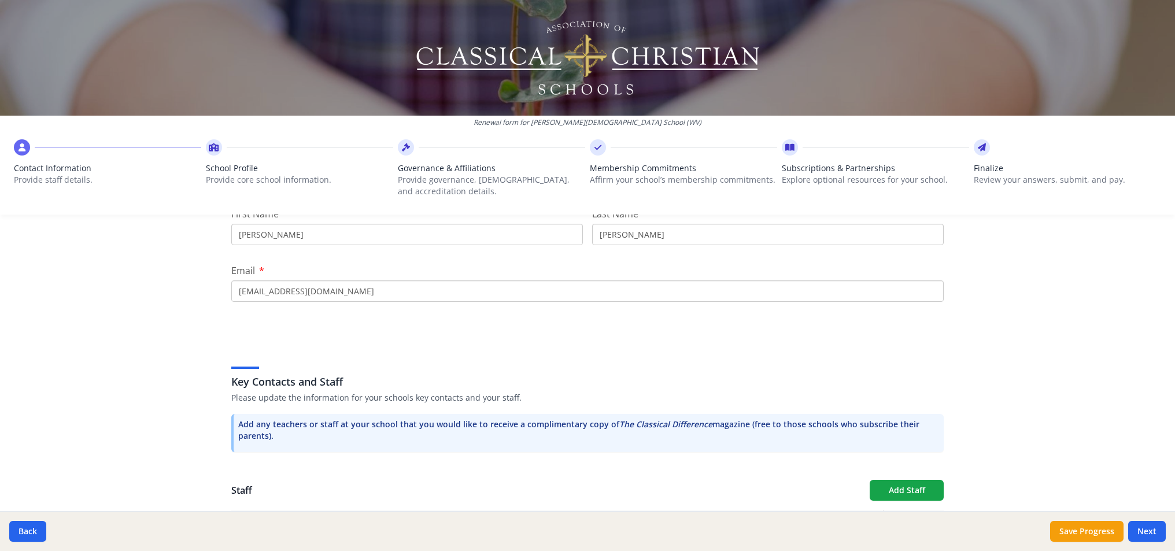
scroll to position [250, 0]
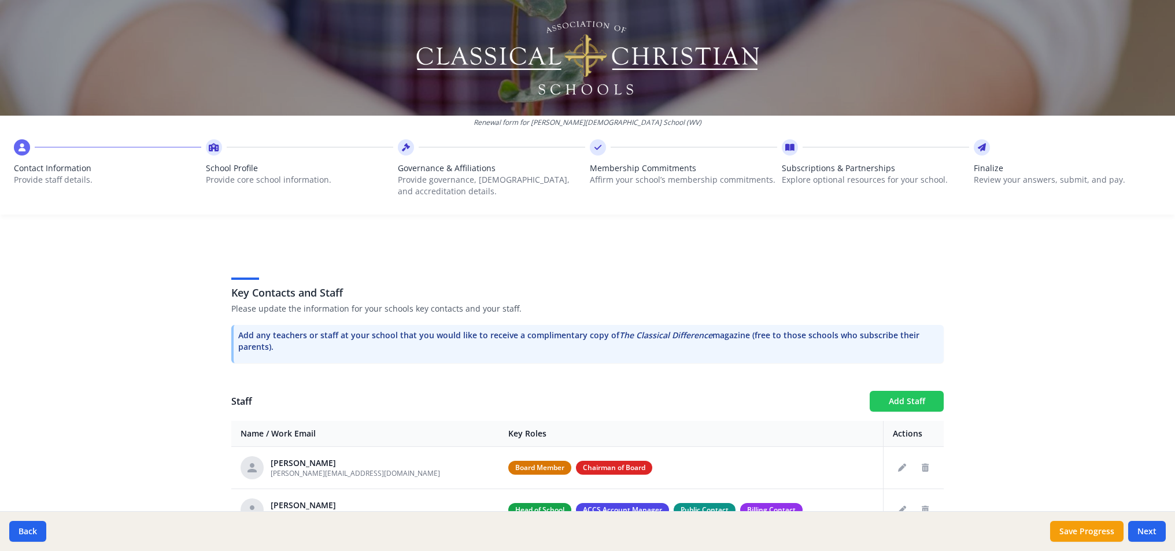
click at [924, 404] on button "Add Staff" at bounding box center [907, 401] width 74 height 21
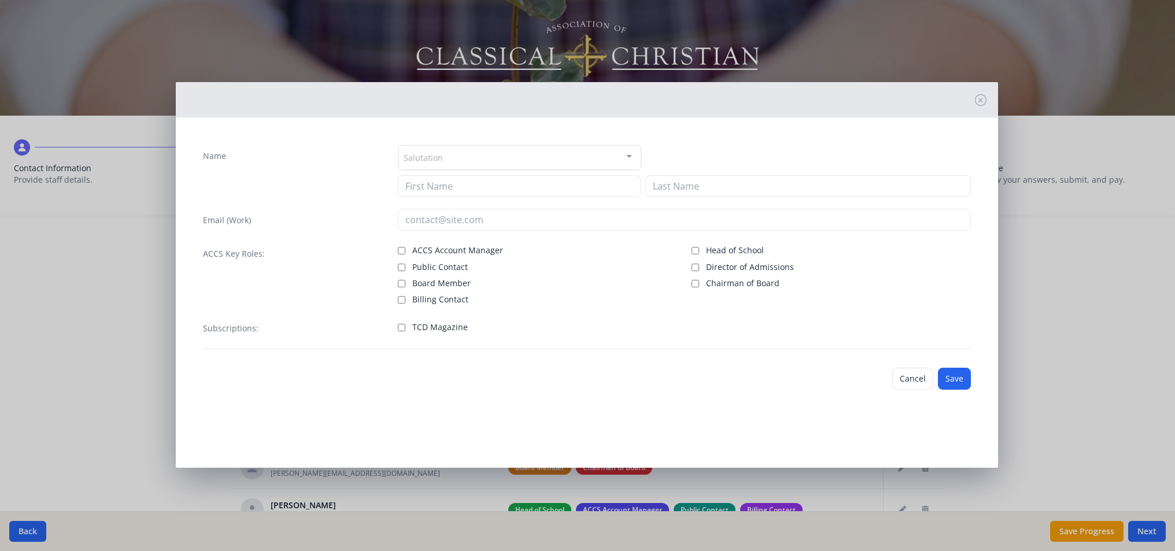
click at [520, 161] on div "Salutation" at bounding box center [520, 157] width 243 height 25
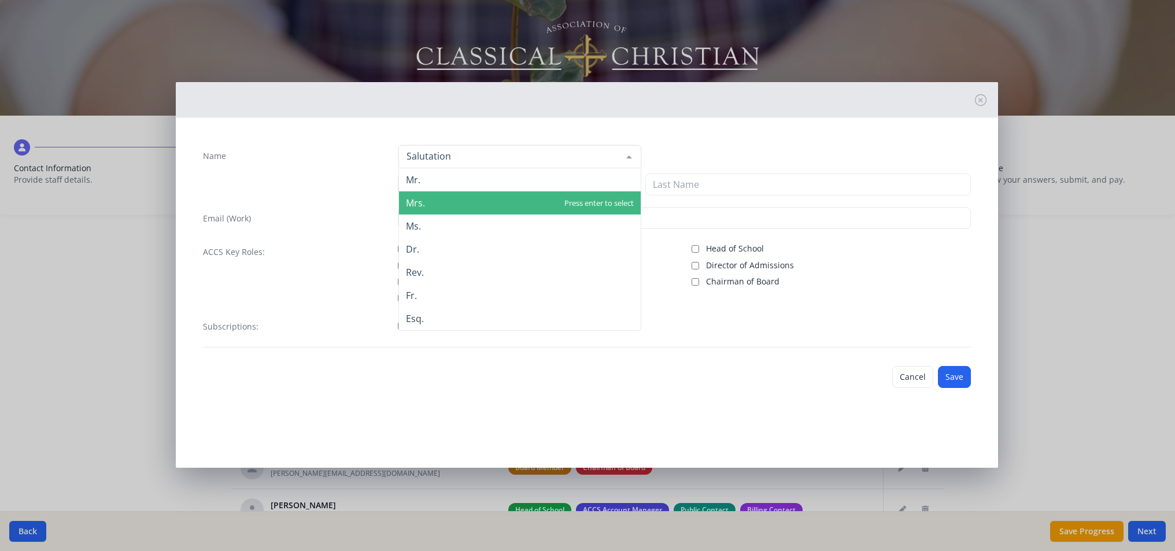
click at [501, 198] on span "Mrs." at bounding box center [520, 202] width 242 height 23
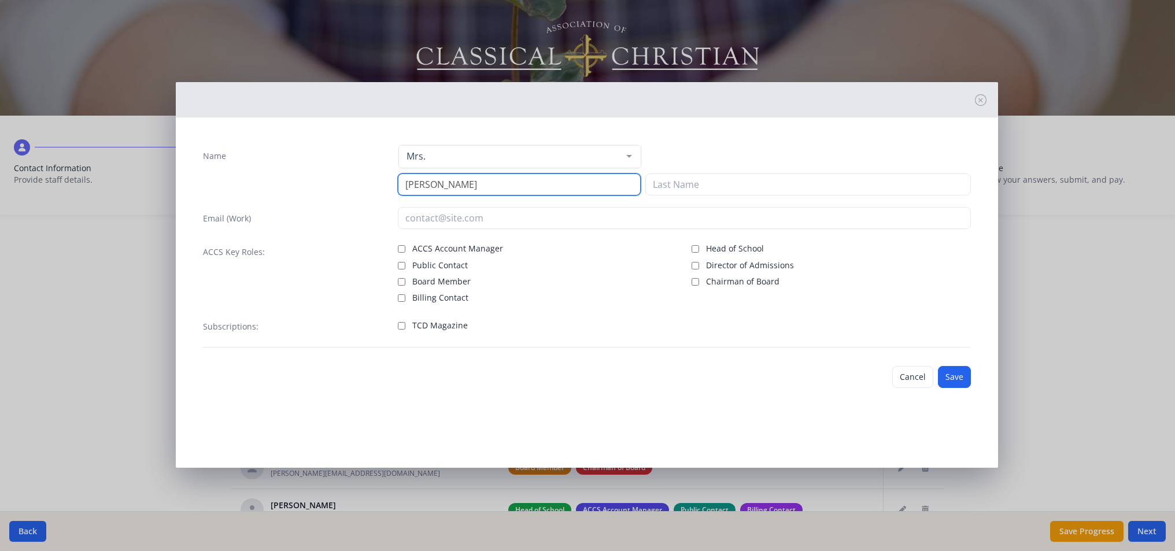
type input "[PERSON_NAME]"
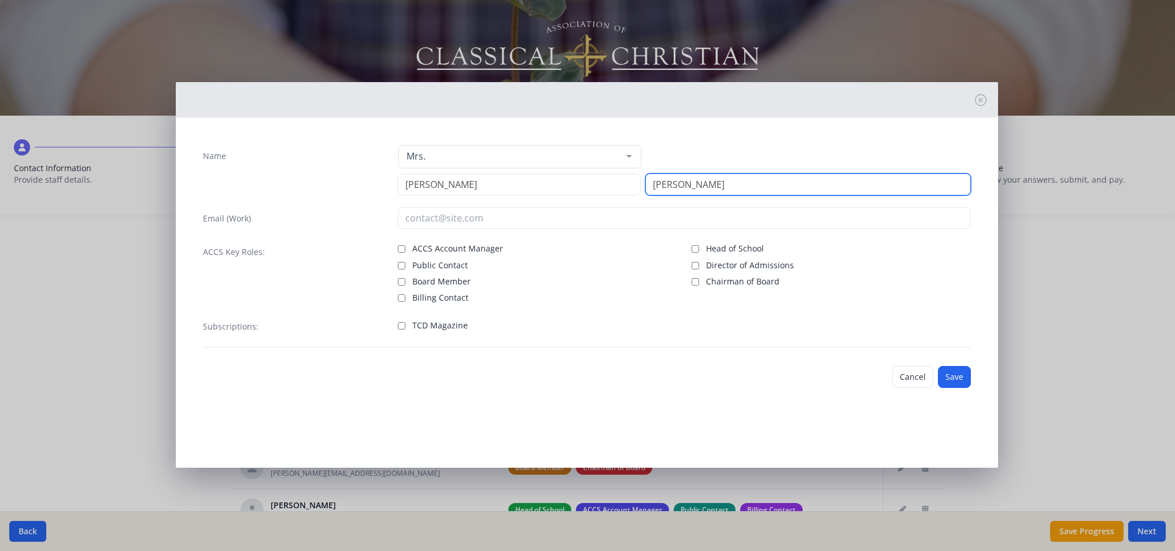
type input "[PERSON_NAME]"
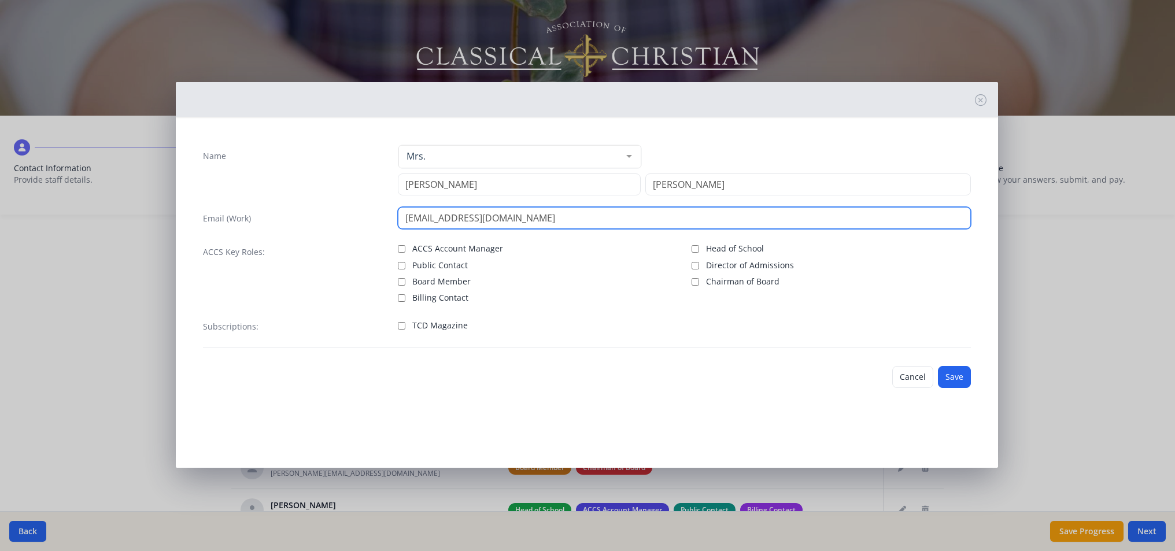
type input "[EMAIL_ADDRESS][DOMAIN_NAME]"
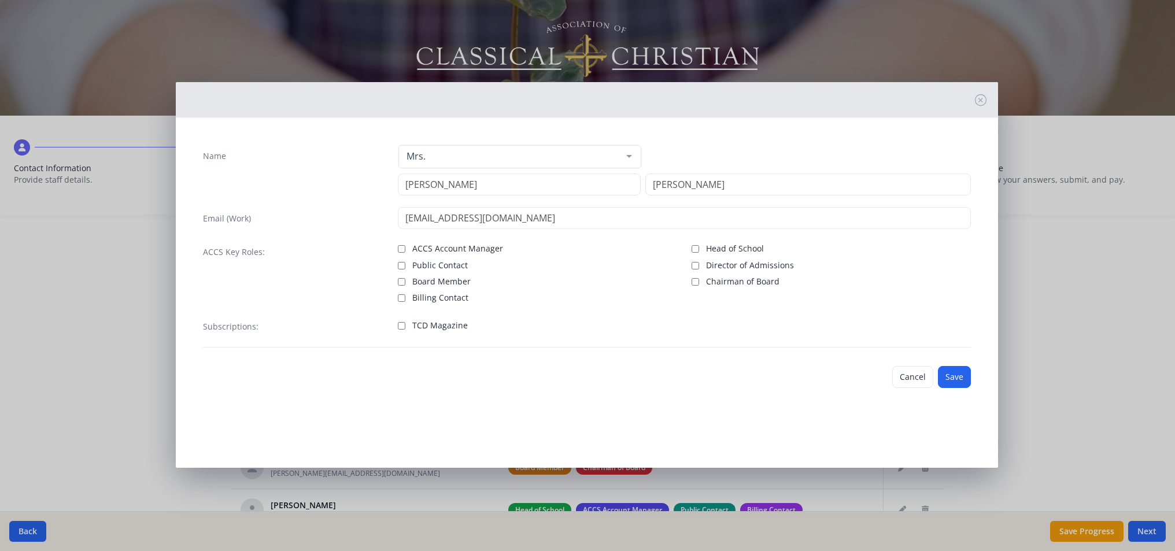
click at [810, 354] on div "Name Mrs. Mr. Mrs. Ms. Dr. Rev. Fr. Esq. No elements found. Consider changing t…" at bounding box center [587, 246] width 787 height 222
click at [963, 377] on button "Save" at bounding box center [954, 377] width 33 height 22
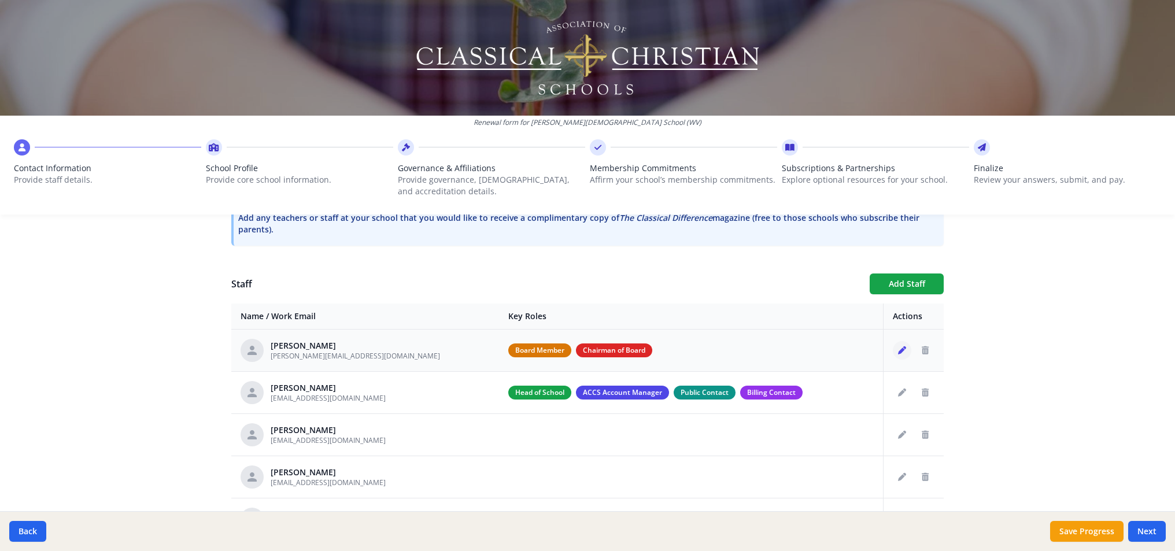
scroll to position [251, 0]
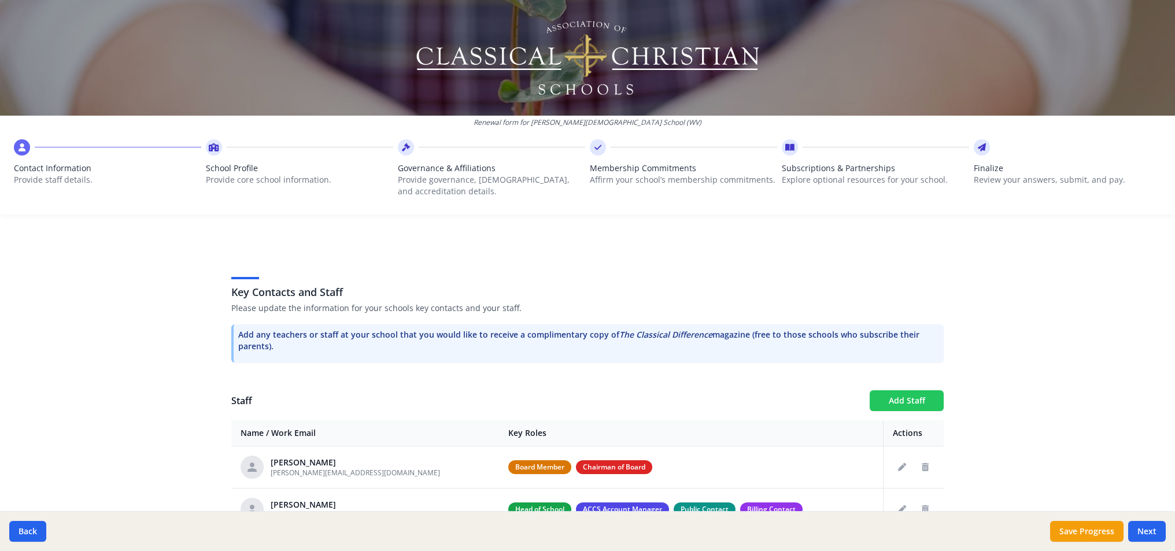
click at [919, 402] on button "Add Staff" at bounding box center [907, 400] width 74 height 21
checkbox input "false"
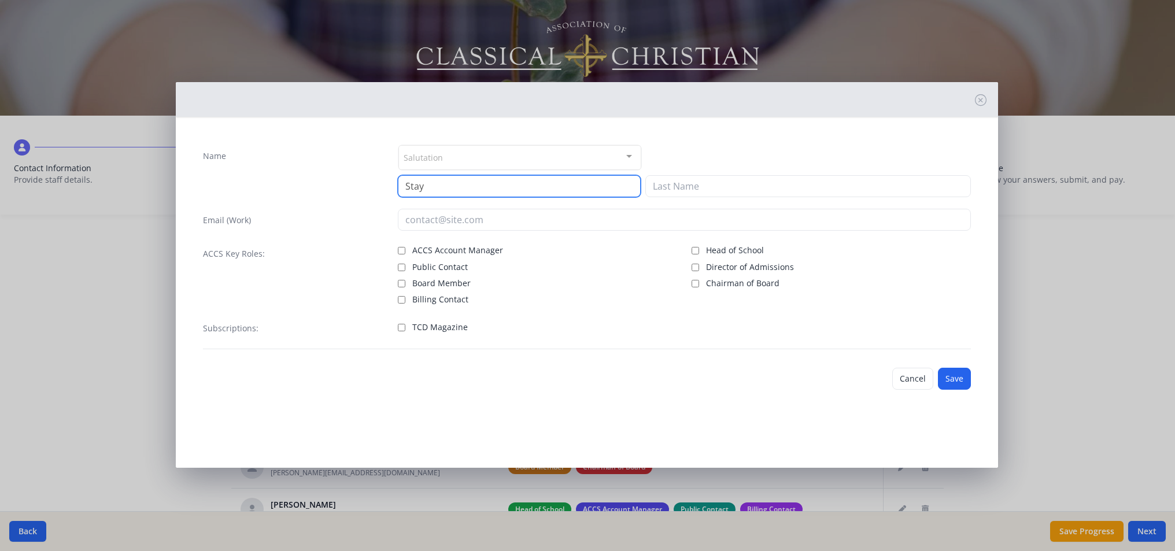
click at [445, 189] on input "Stay" at bounding box center [519, 186] width 243 height 22
type input "[PERSON_NAME]"
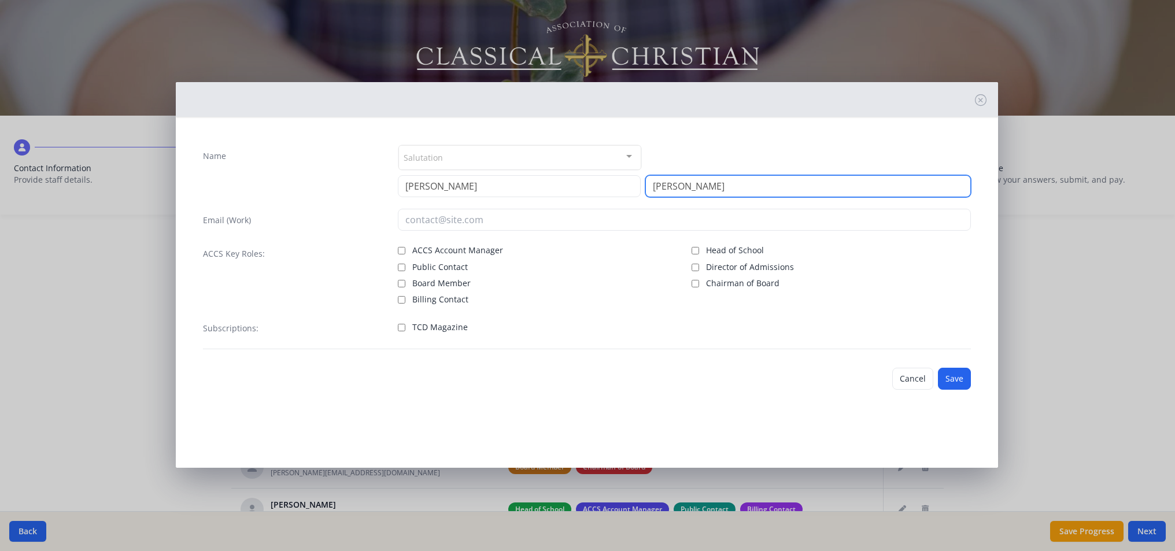
type input "[PERSON_NAME]"
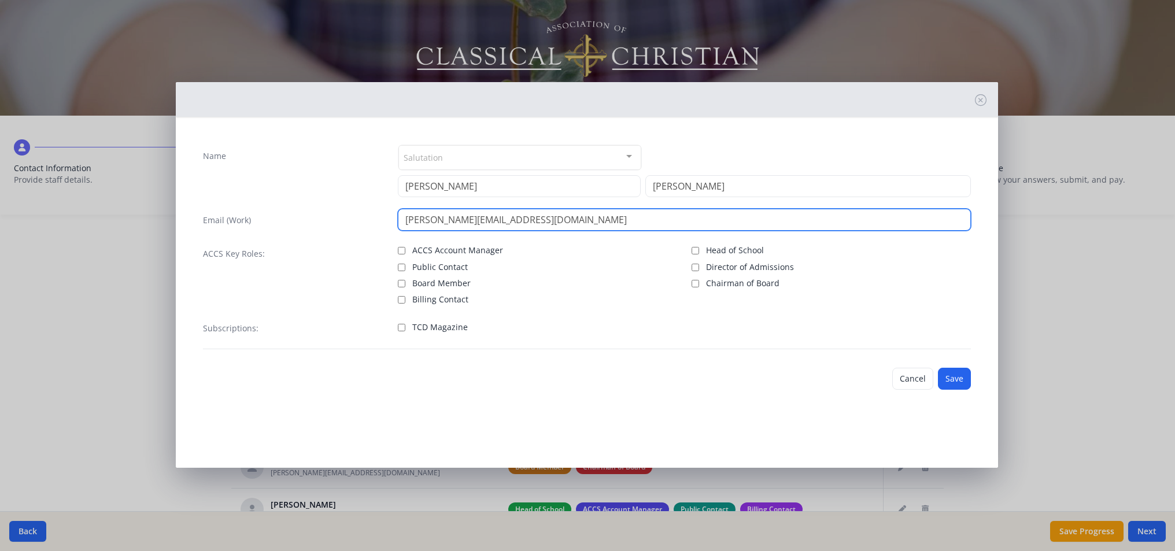
type input "[PERSON_NAME][EMAIL_ADDRESS][DOMAIN_NAME]"
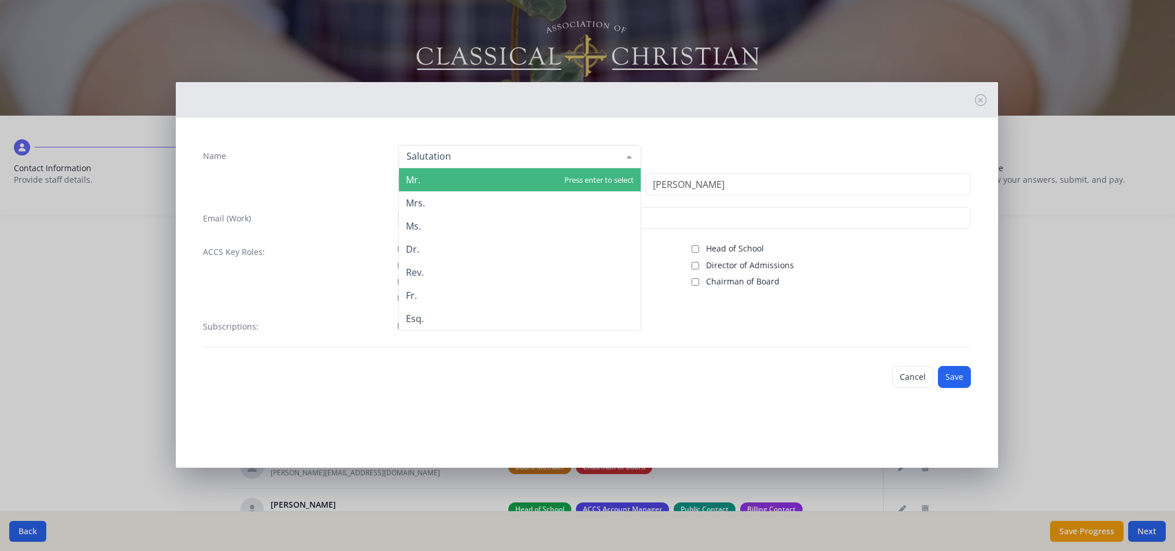
click at [516, 154] on div at bounding box center [520, 156] width 243 height 23
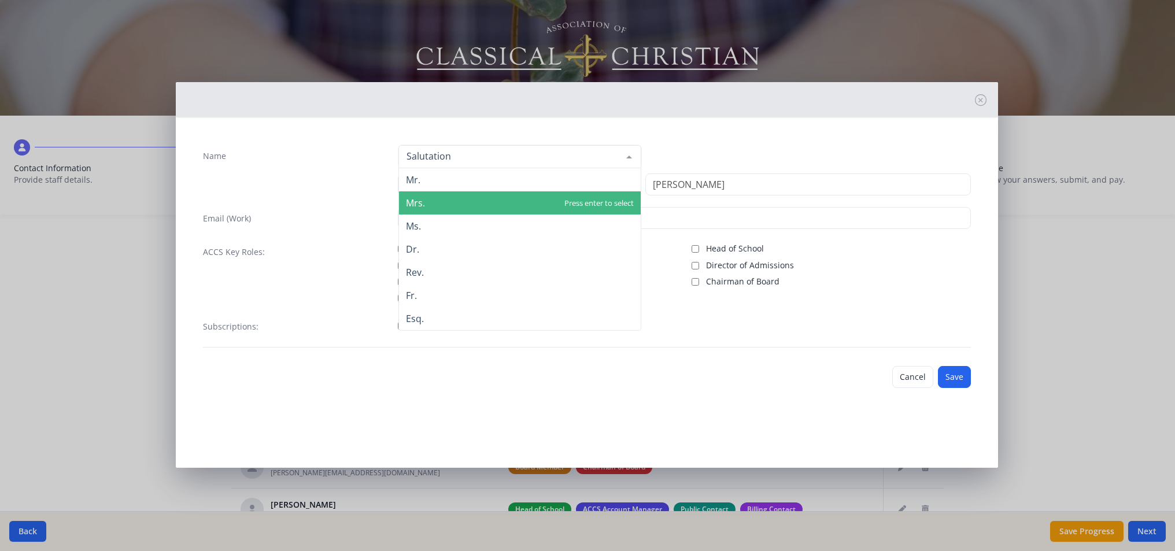
click at [486, 200] on span "Mrs." at bounding box center [520, 202] width 242 height 23
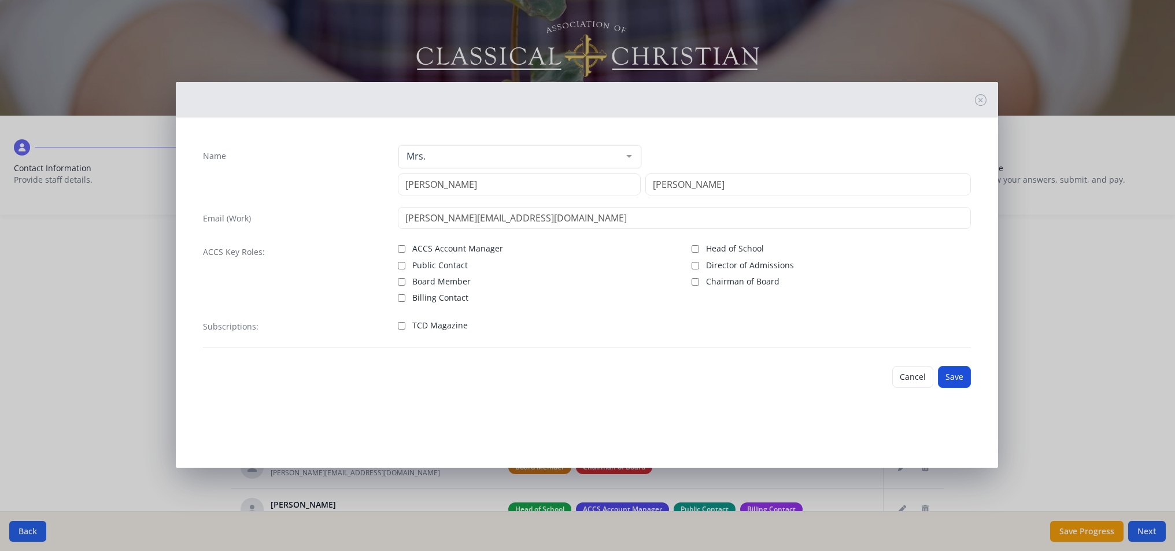
click at [960, 382] on button "Save" at bounding box center [954, 377] width 33 height 22
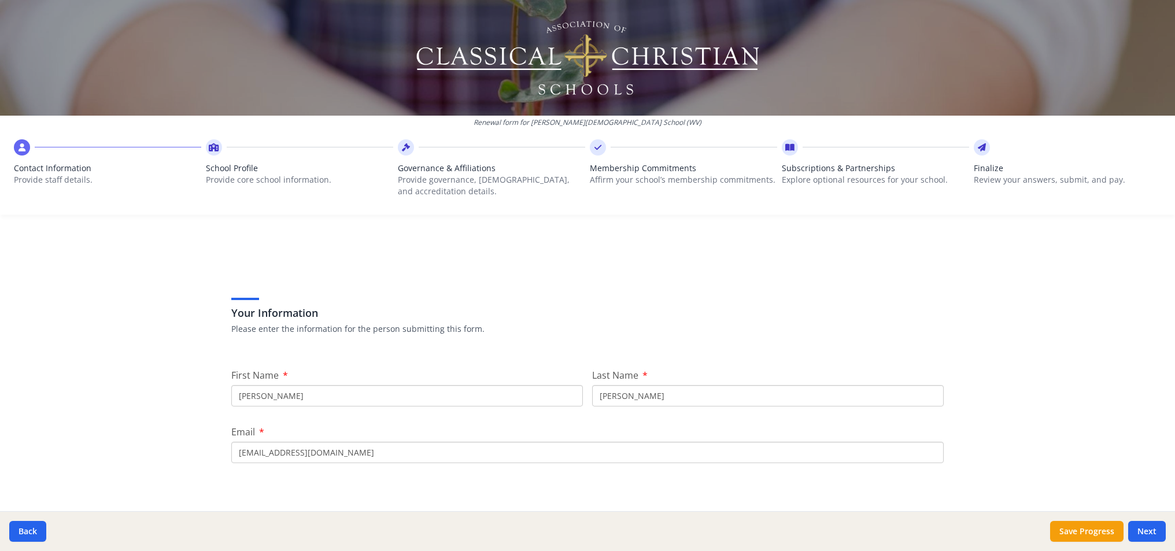
scroll to position [204, 0]
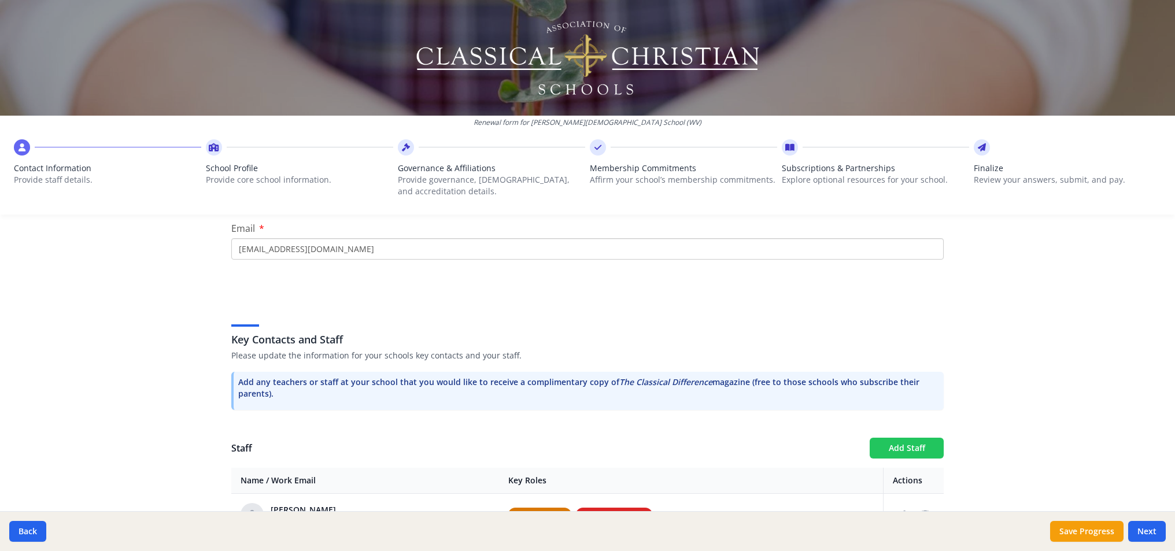
click at [924, 454] on button "Add Staff" at bounding box center [907, 448] width 74 height 21
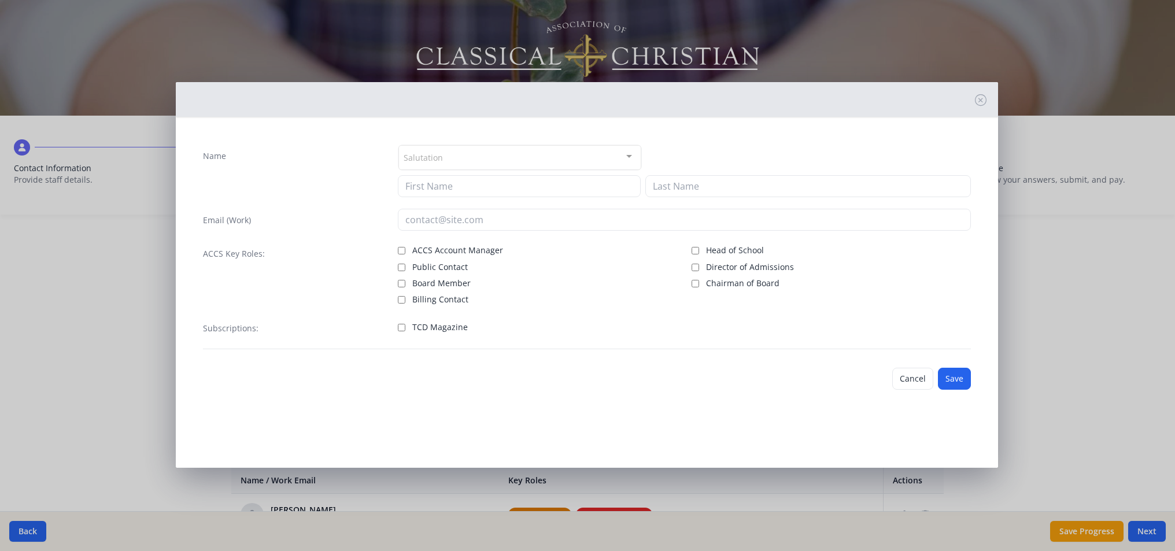
click at [488, 157] on div "Salutation" at bounding box center [520, 157] width 243 height 25
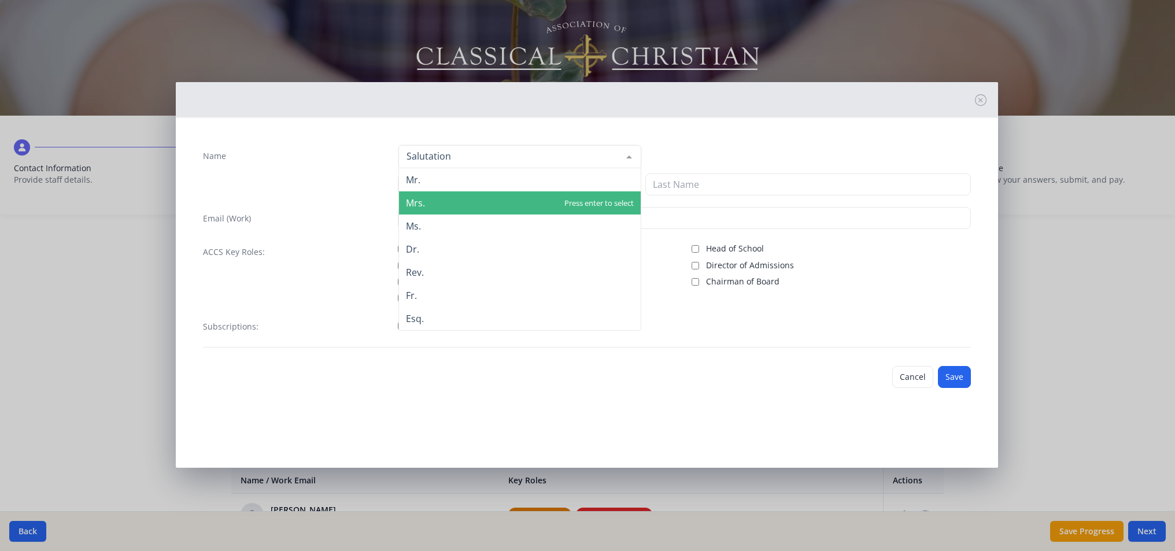
click at [477, 202] on span "Mrs." at bounding box center [520, 202] width 242 height 23
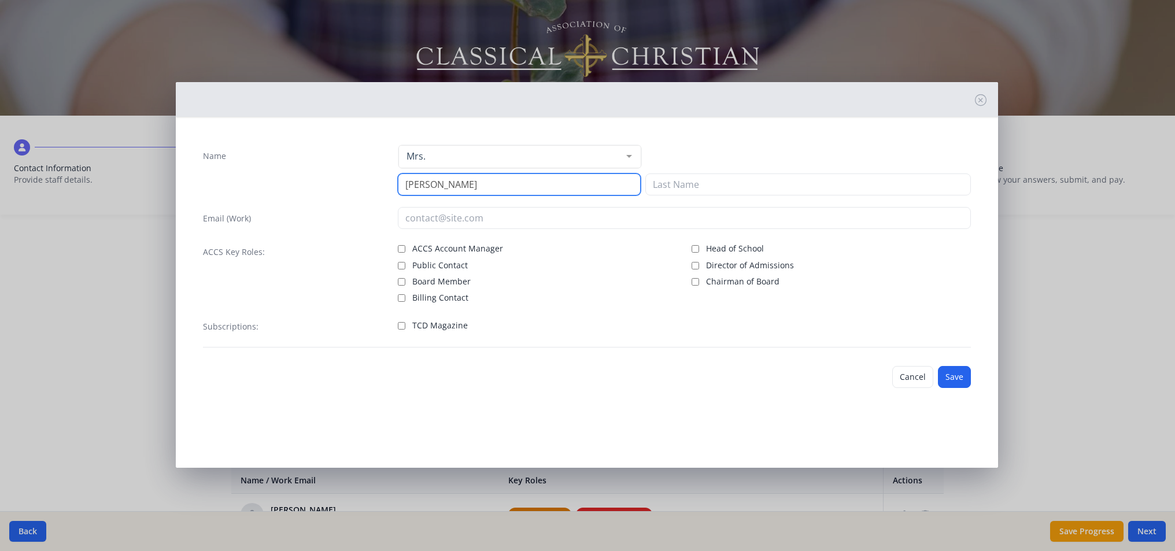
click at [461, 185] on input "[PERSON_NAME]" at bounding box center [519, 185] width 243 height 22
type input "[PERSON_NAME]"
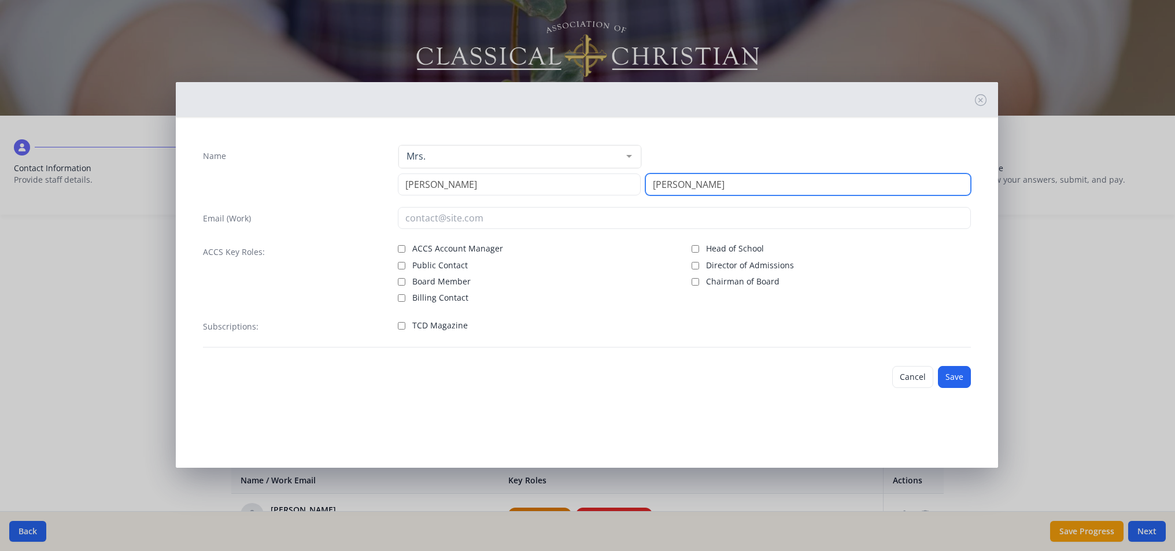
type input "[PERSON_NAME]"
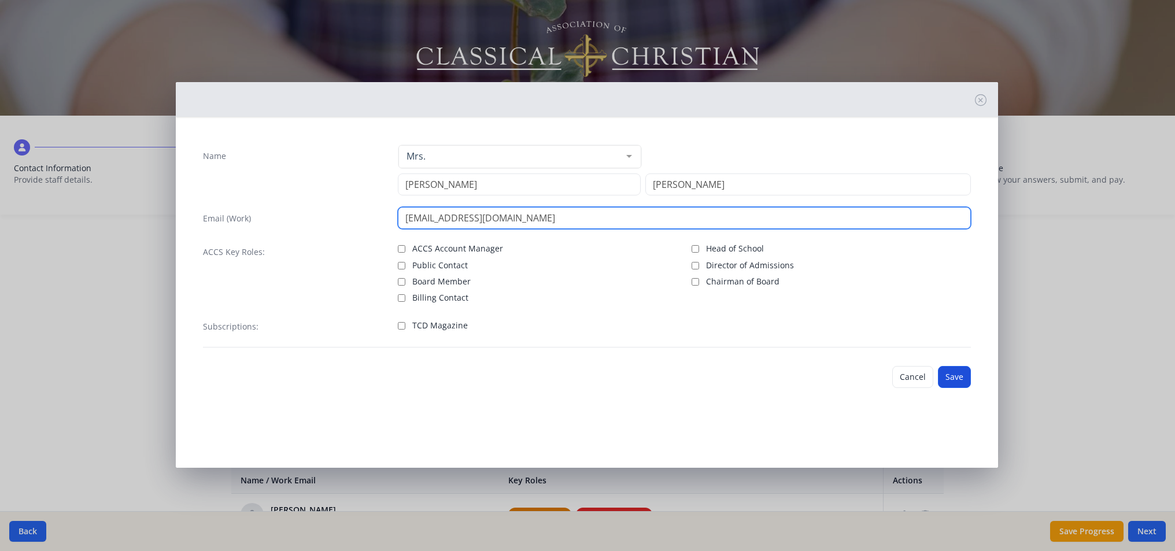
type input "[EMAIL_ADDRESS][DOMAIN_NAME]"
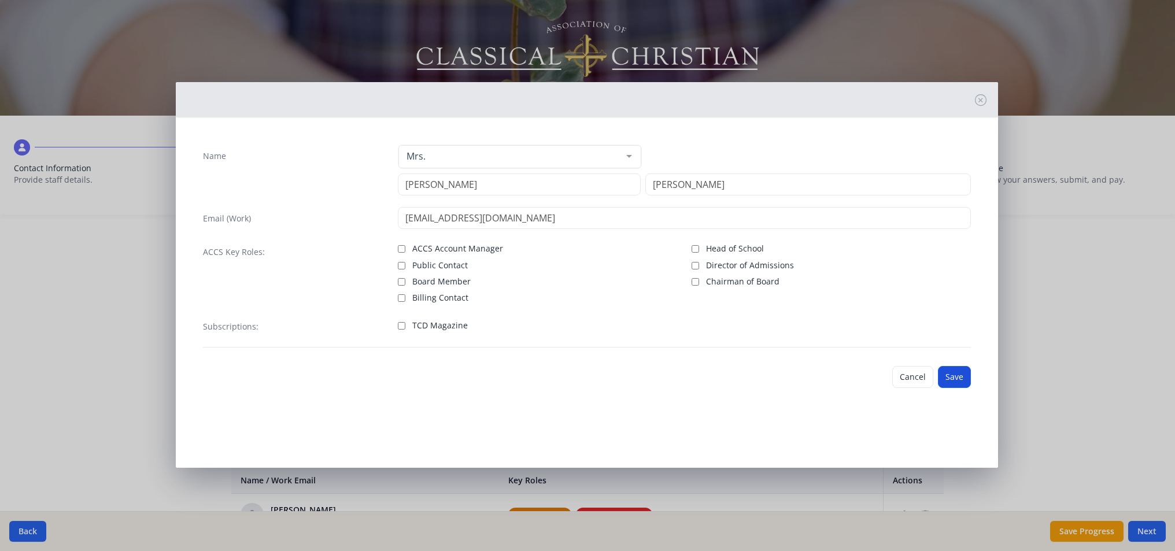
click at [962, 374] on button "Save" at bounding box center [954, 377] width 33 height 22
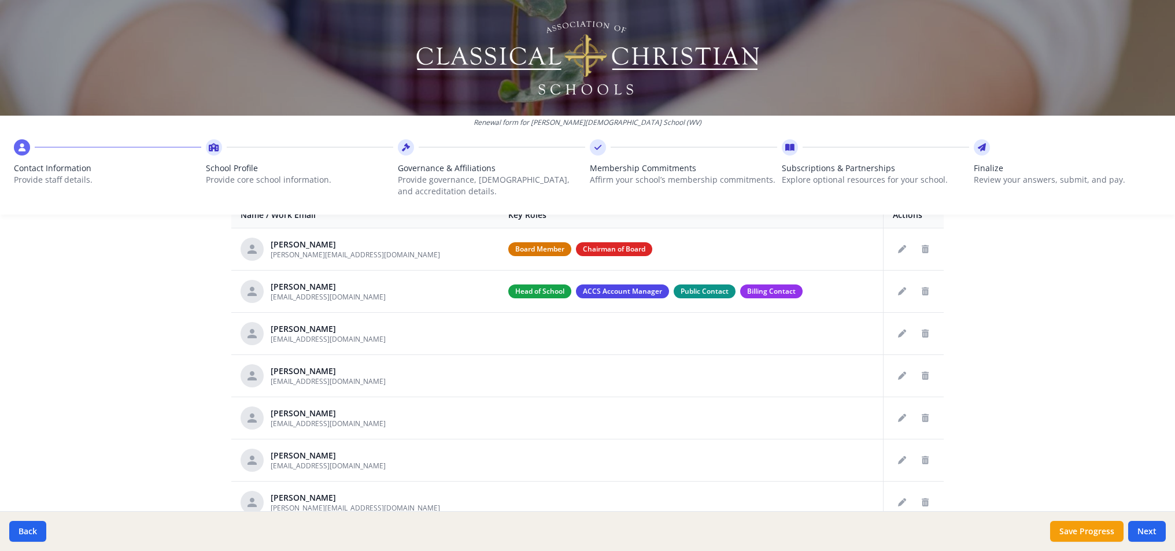
scroll to position [76, 0]
